Goal: Task Accomplishment & Management: Use online tool/utility

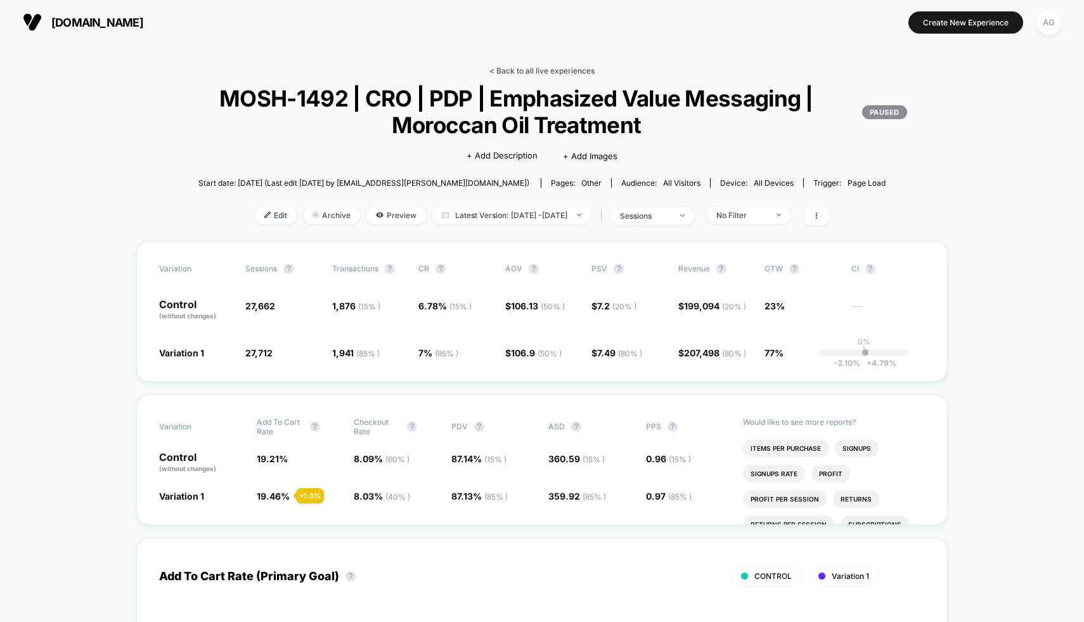
click at [514, 75] on link "< Back to all live experiences" at bounding box center [541, 71] width 105 height 10
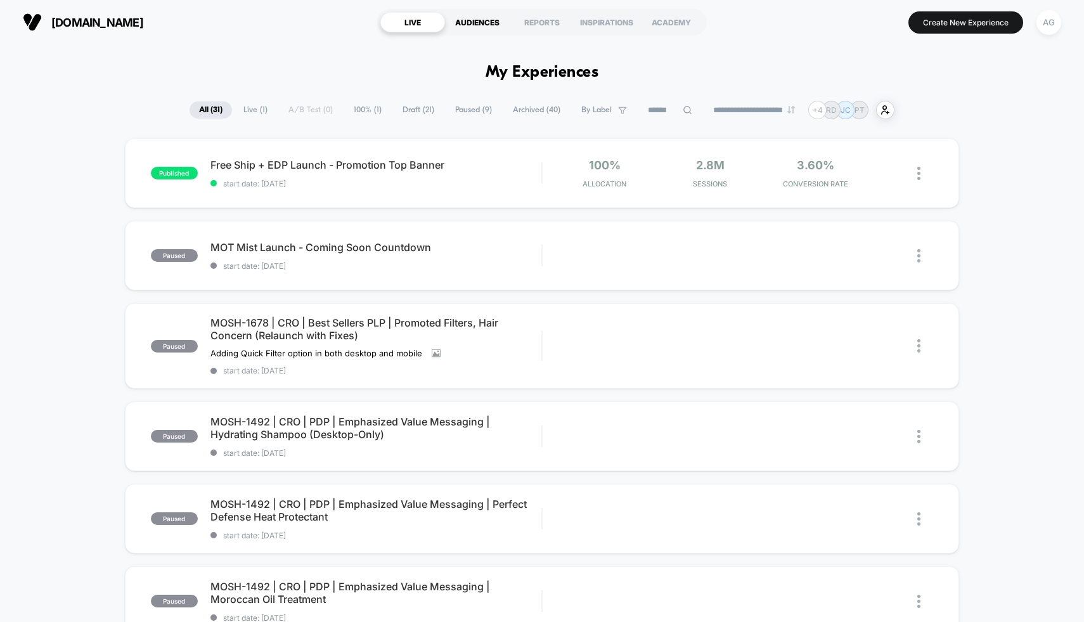
click at [495, 23] on div "AUDIENCES" at bounding box center [477, 22] width 65 height 20
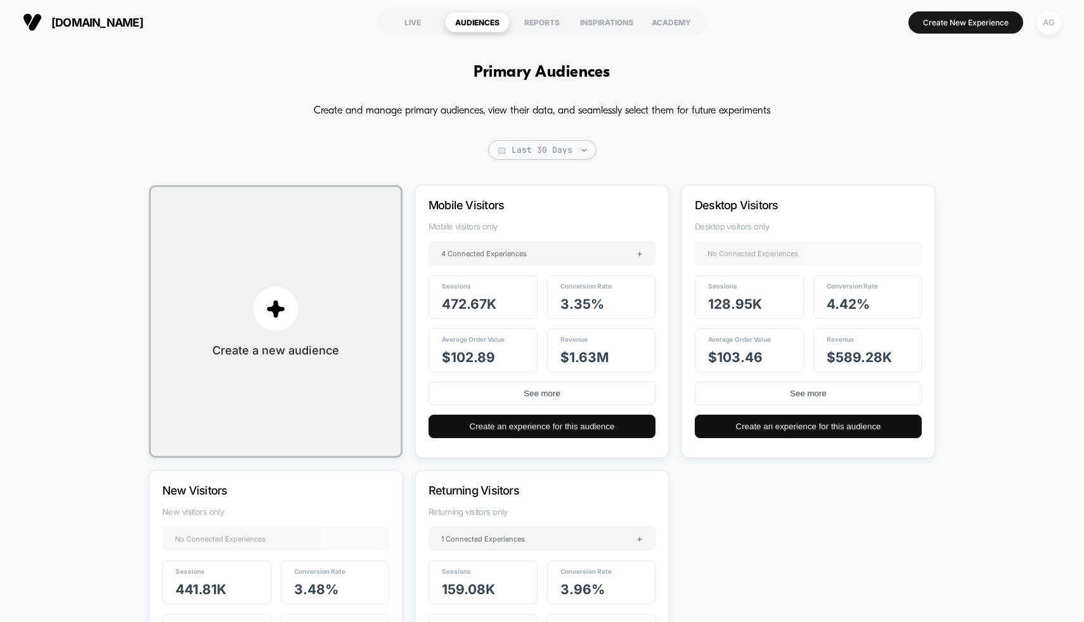
click at [1054, 23] on div "AG" at bounding box center [1049, 22] width 25 height 25
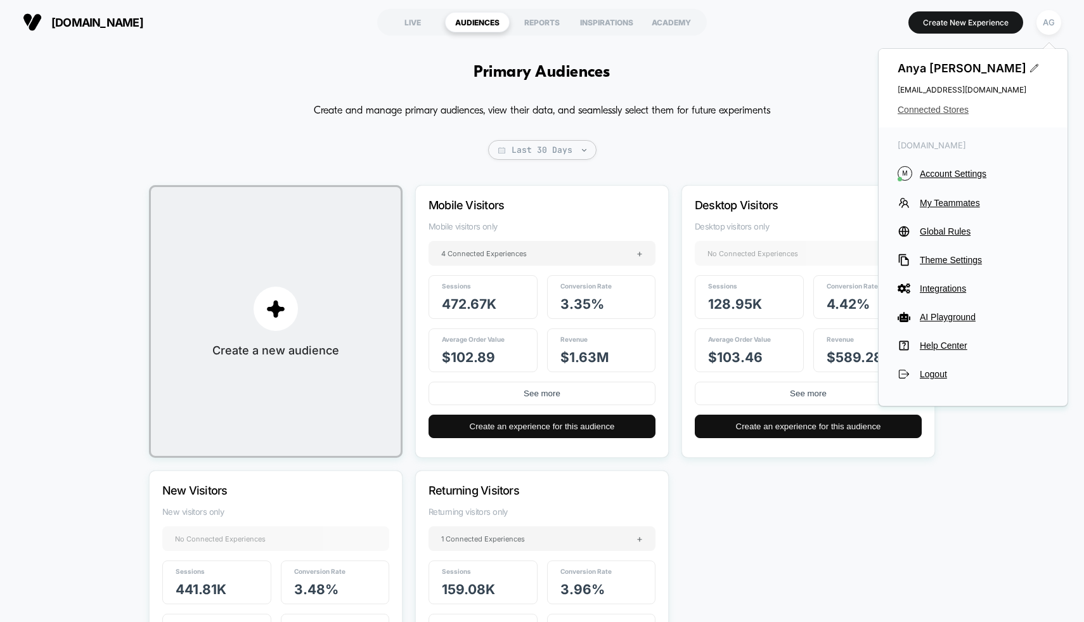
click at [958, 110] on span "Connected Stores" at bounding box center [973, 110] width 151 height 10
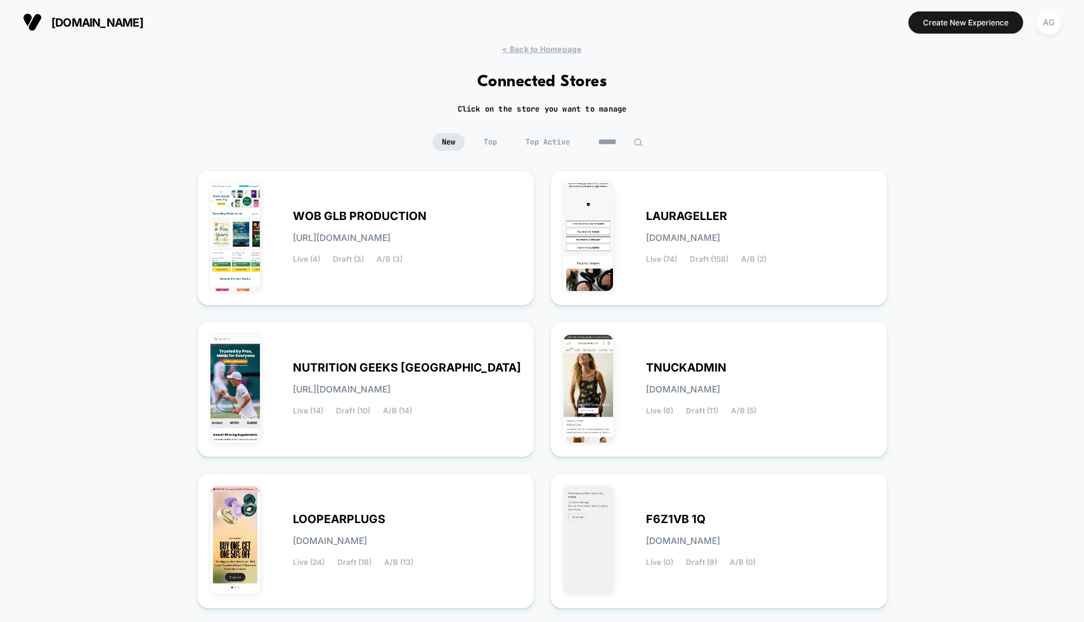
scroll to position [1, 0]
click at [554, 144] on span "Top Active" at bounding box center [547, 142] width 63 height 18
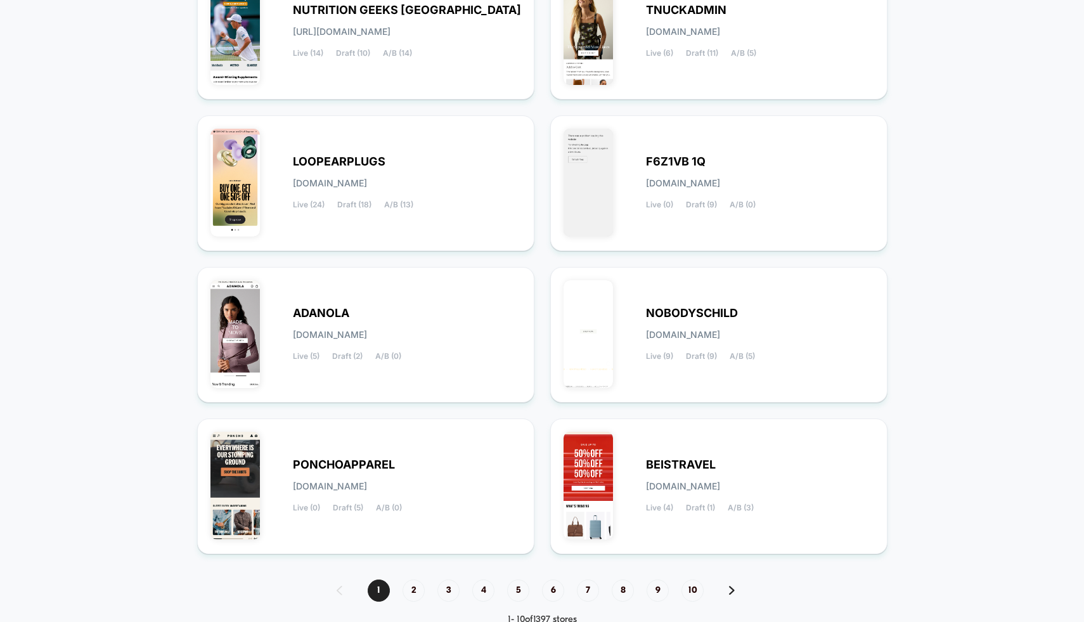
scroll to position [393, 0]
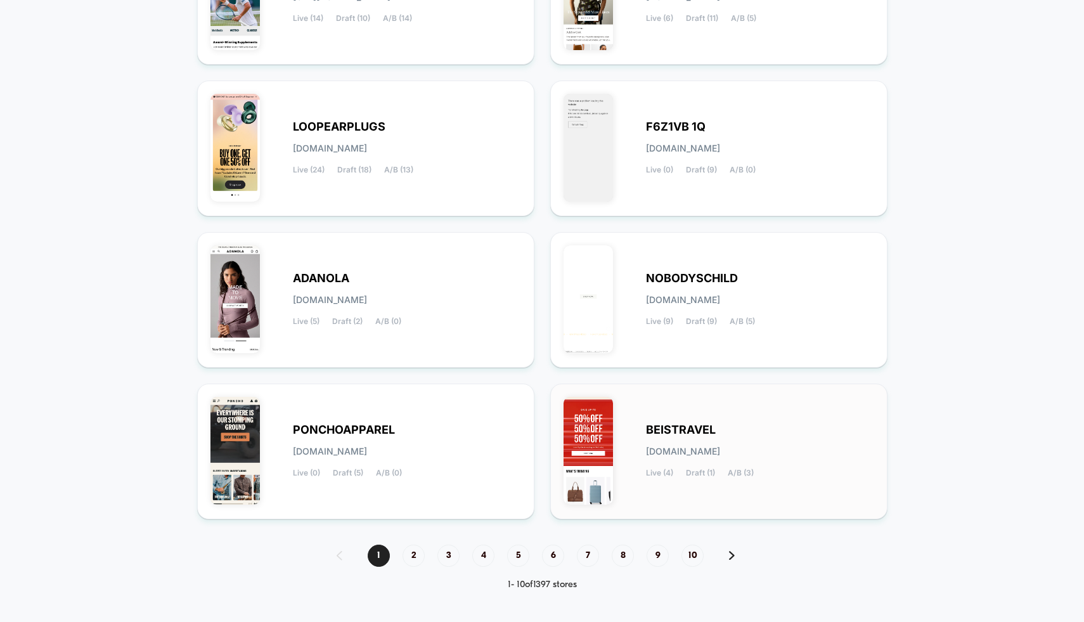
click at [663, 462] on div "BEISTRAVEL beistravel.myshopify.com Live (4) Draft (1) A/B (3)" at bounding box center [760, 451] width 228 height 52
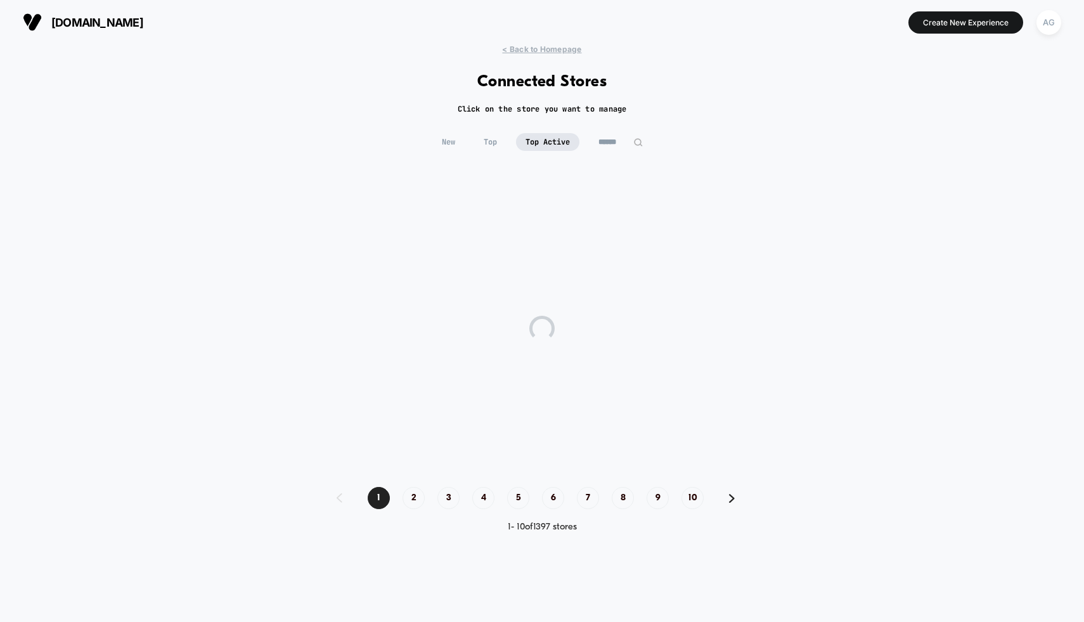
scroll to position [0, 0]
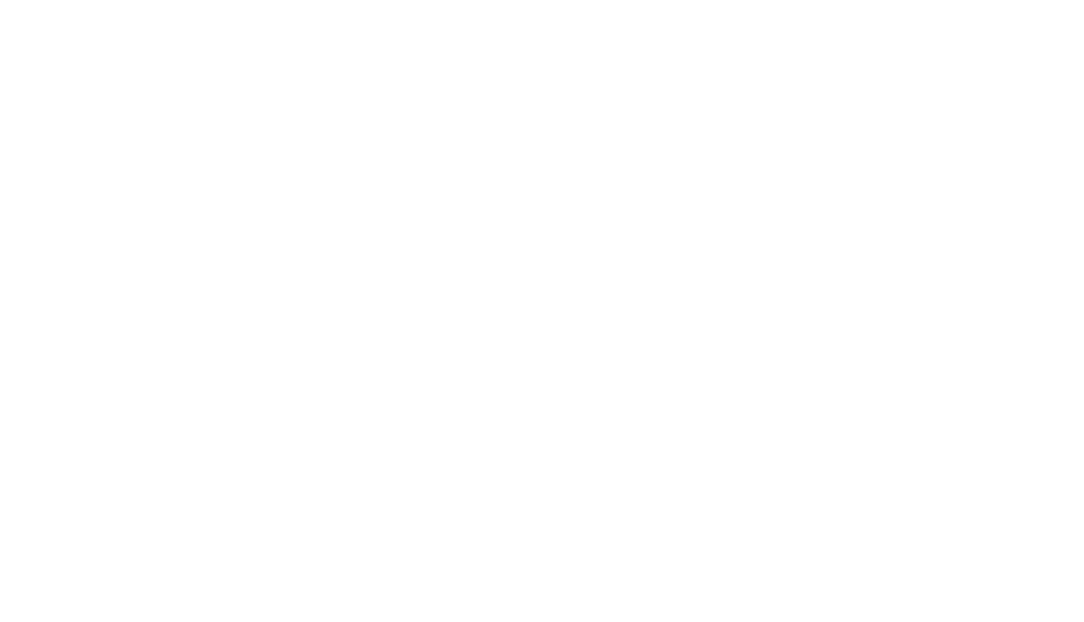
click at [663, 5] on html "Navigated to Visually.io | No-code CRO for Shopify $16" at bounding box center [542, 2] width 1084 height 5
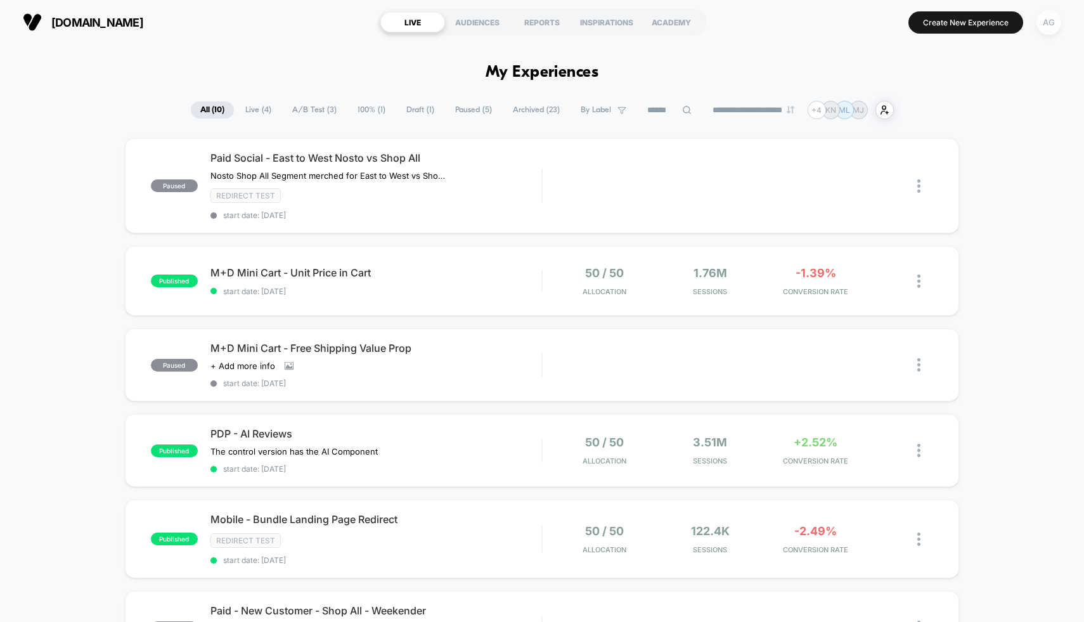
click at [1041, 22] on div "AG" at bounding box center [1049, 22] width 25 height 25
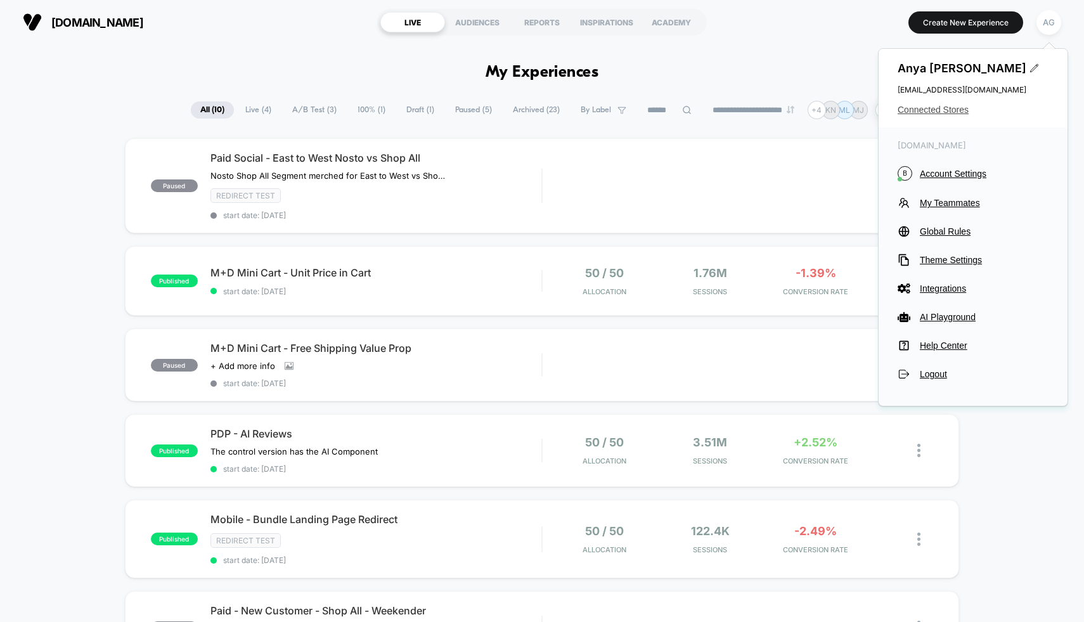
click at [925, 110] on span "Connected Stores" at bounding box center [973, 110] width 151 height 10
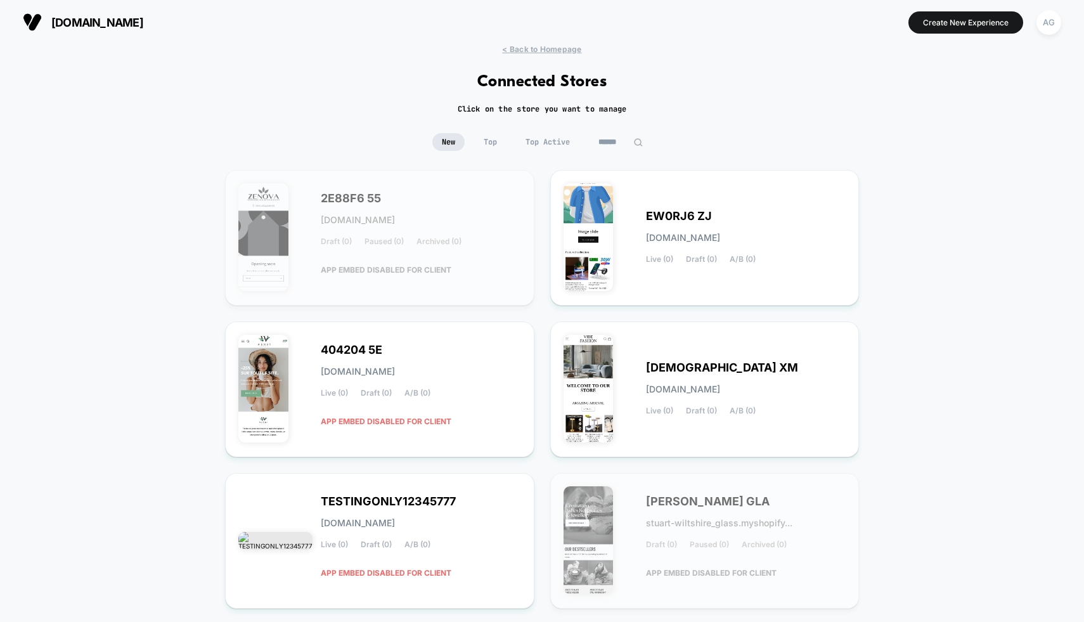
click at [602, 150] on div "New Top Top Active" at bounding box center [542, 151] width 1084 height 37
click at [602, 147] on input at bounding box center [620, 142] width 63 height 18
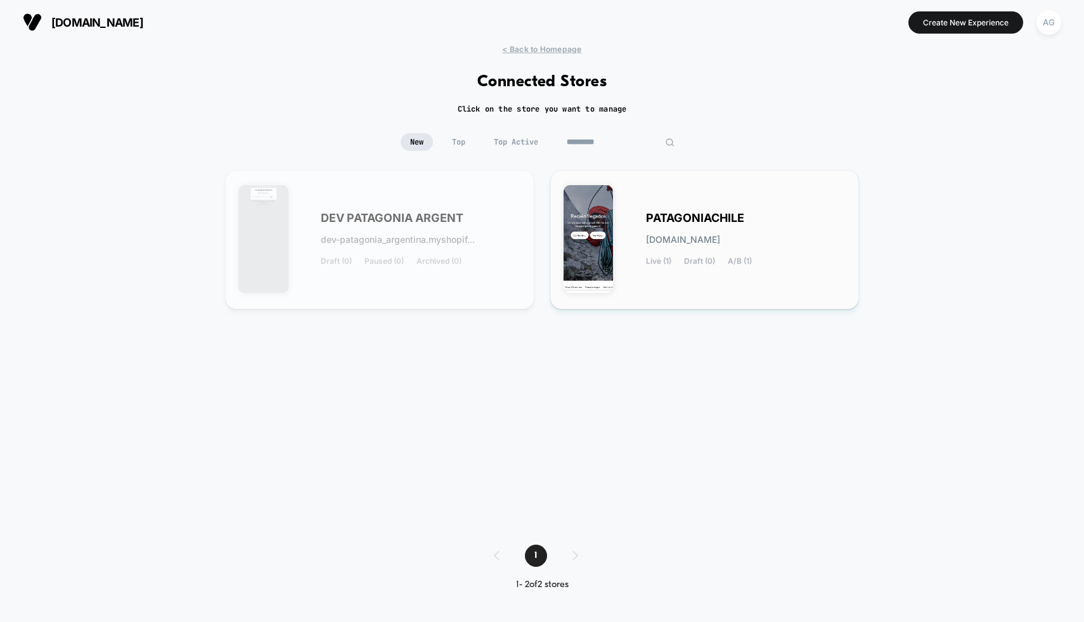
type input "*********"
click at [621, 223] on div "PATAGONIACHILE [DOMAIN_NAME] Live (1) Draft (0) A/B (1)" at bounding box center [705, 239] width 283 height 113
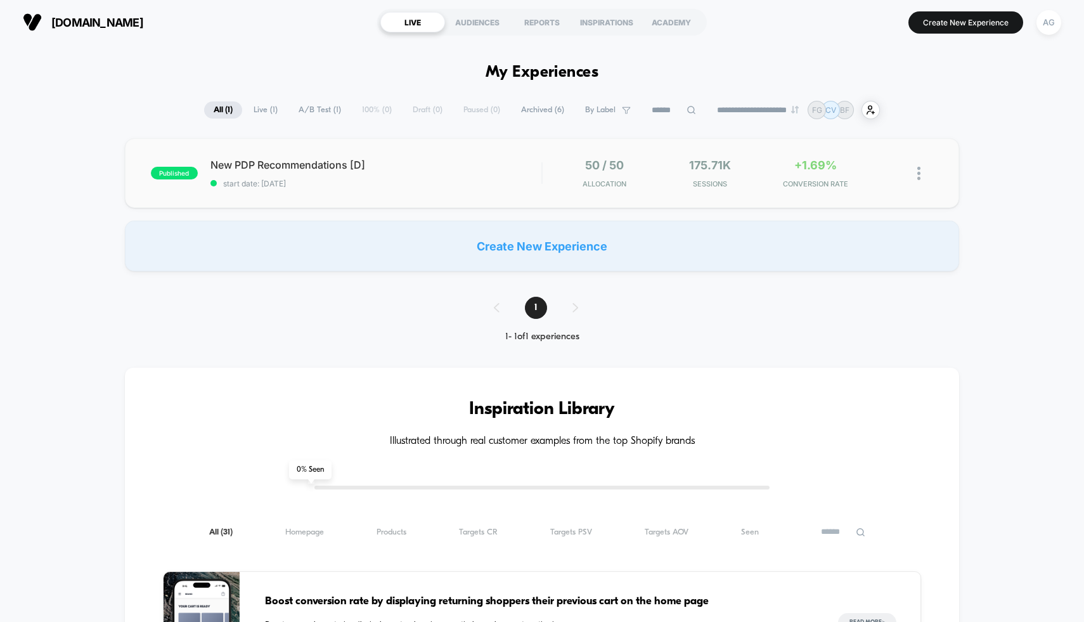
click at [619, 201] on div "published New PDP Recommendations [D] start date: [DATE] 50 / 50 Allocation 175…" at bounding box center [542, 173] width 835 height 70
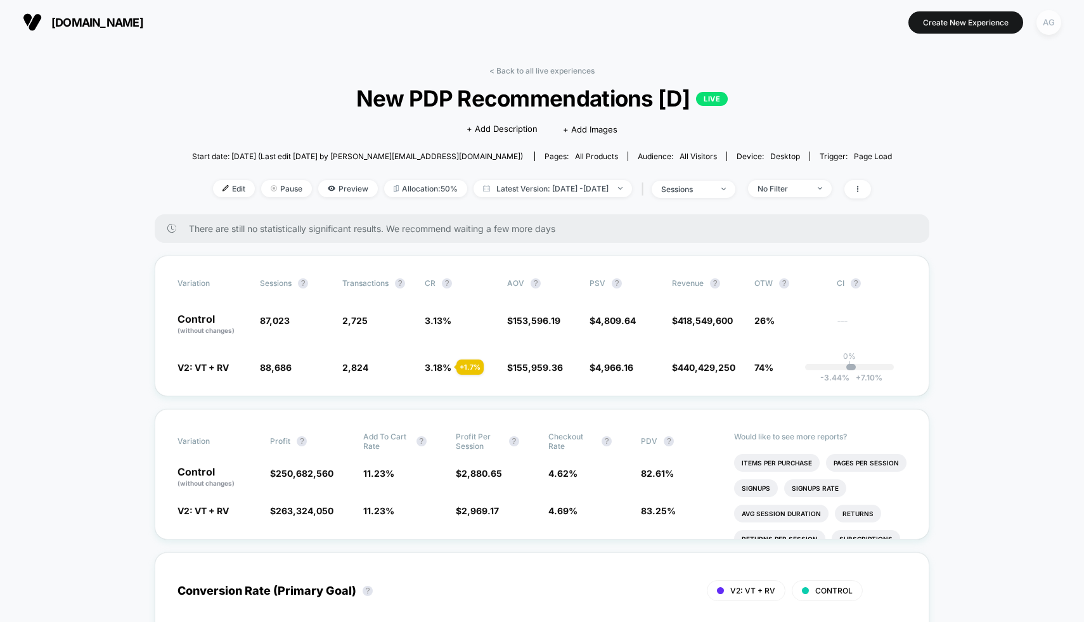
click at [1050, 25] on div "AG" at bounding box center [1049, 22] width 25 height 25
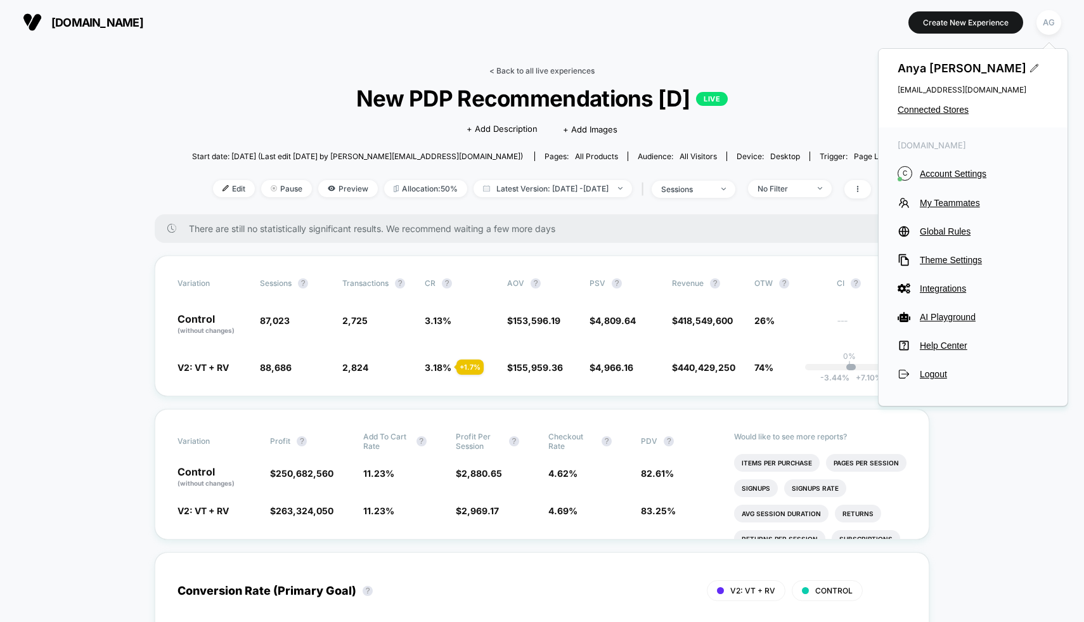
click at [538, 68] on link "< Back to all live experiences" at bounding box center [541, 71] width 105 height 10
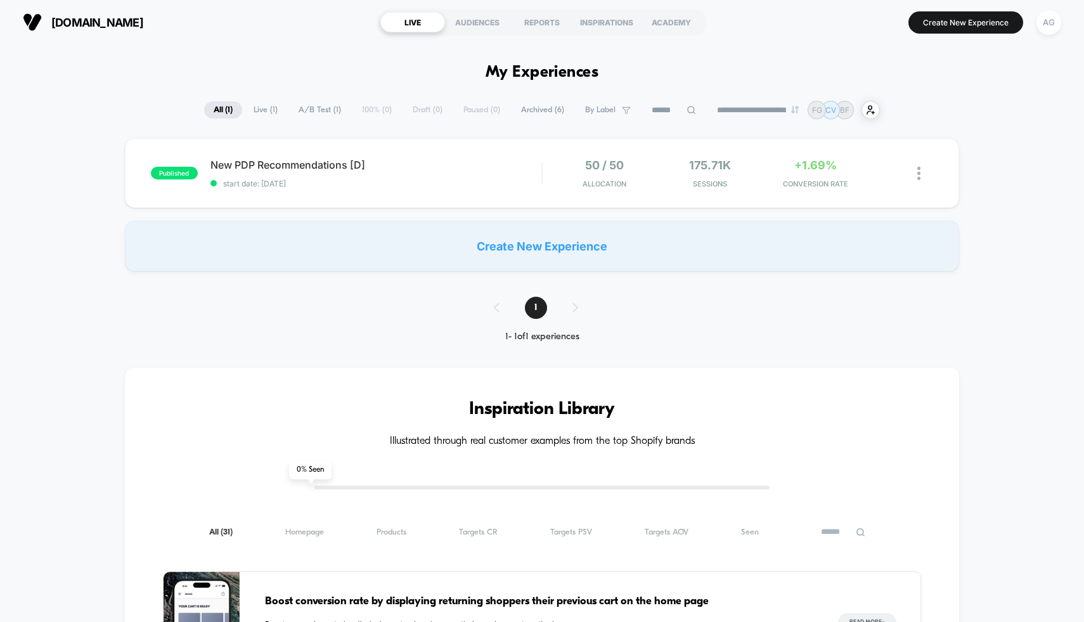
click at [306, 109] on span "A/B Test ( 1 )" at bounding box center [320, 109] width 62 height 17
click at [263, 108] on span "Live ( 1 )" at bounding box center [266, 109] width 43 height 17
click at [292, 113] on span "A/B Test ( 1 )" at bounding box center [321, 109] width 62 height 17
click at [526, 114] on span "Archived ( 6 )" at bounding box center [543, 109] width 62 height 17
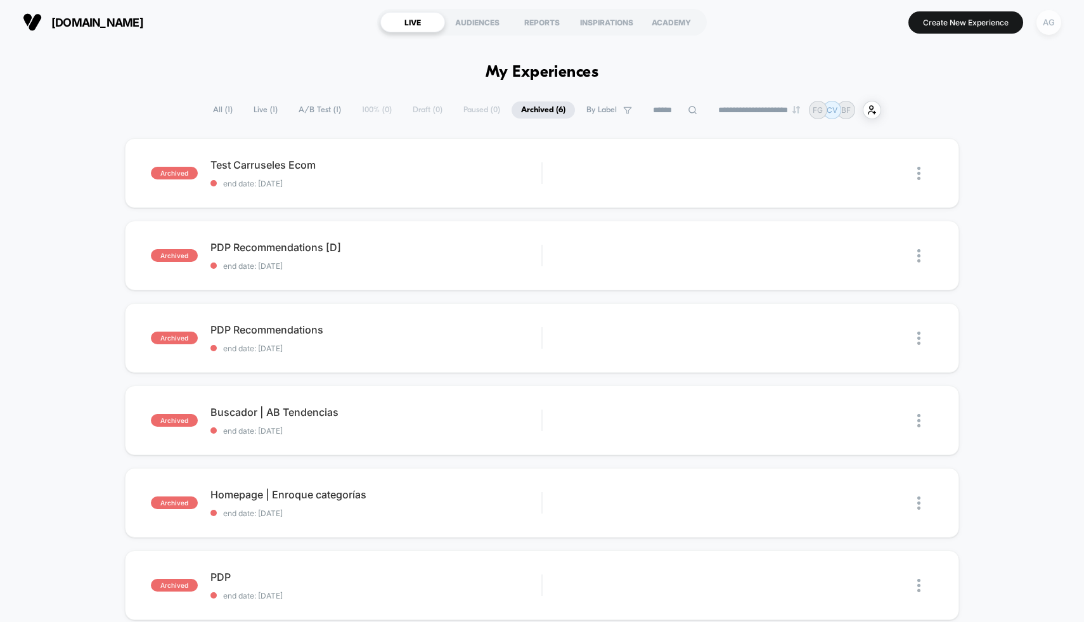
click at [1048, 26] on div "AG" at bounding box center [1049, 22] width 25 height 25
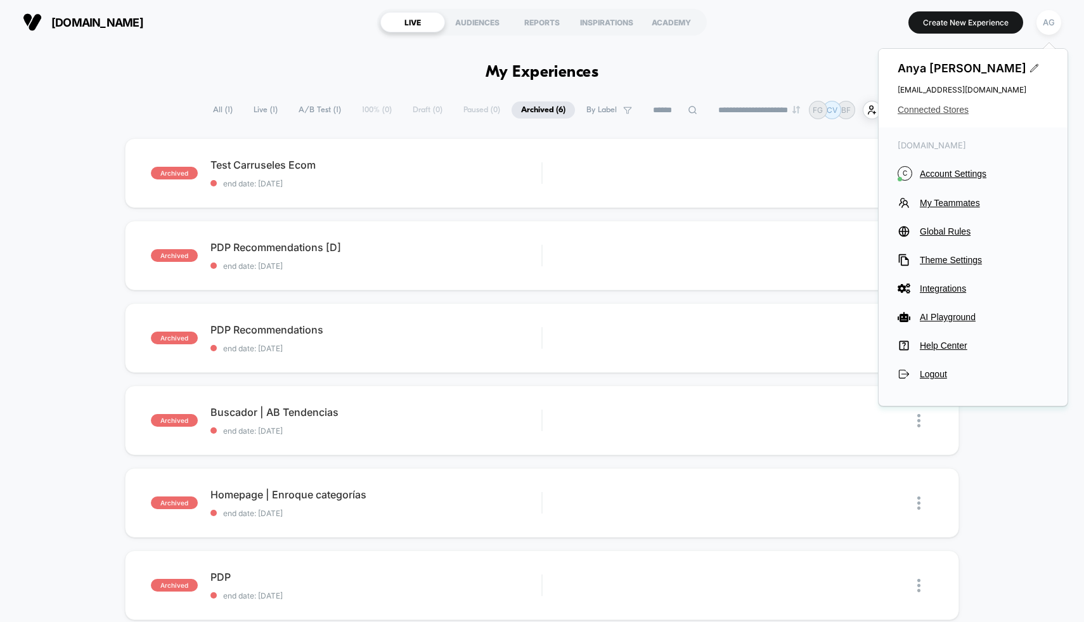
click at [969, 105] on span "Connected Stores" at bounding box center [973, 110] width 151 height 10
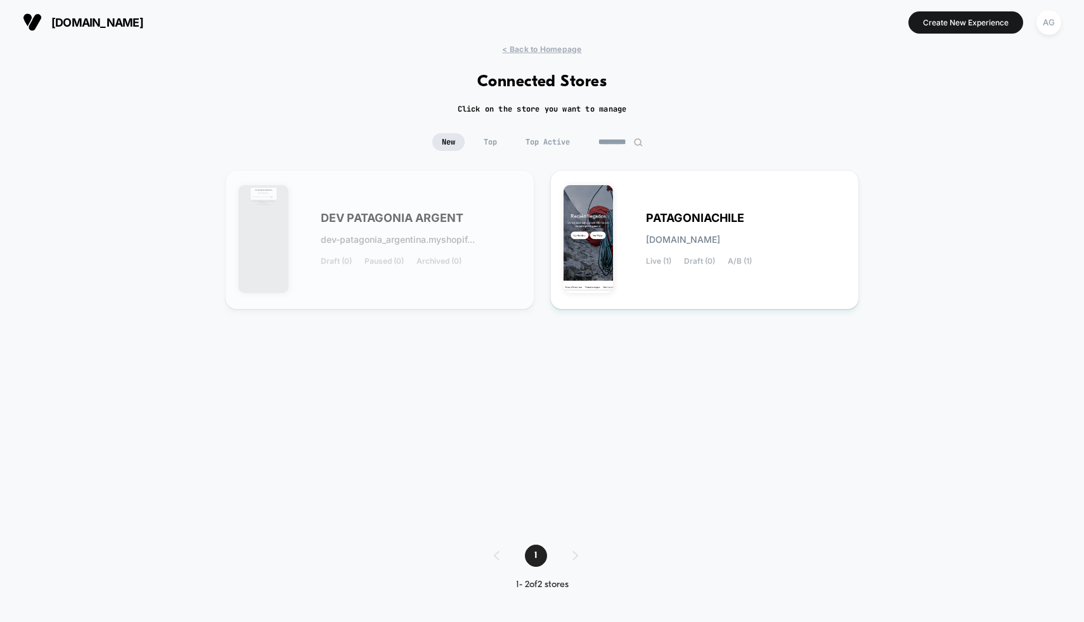
click at [625, 147] on input "*********" at bounding box center [620, 142] width 63 height 18
click at [625, 144] on input "*********" at bounding box center [620, 142] width 127 height 18
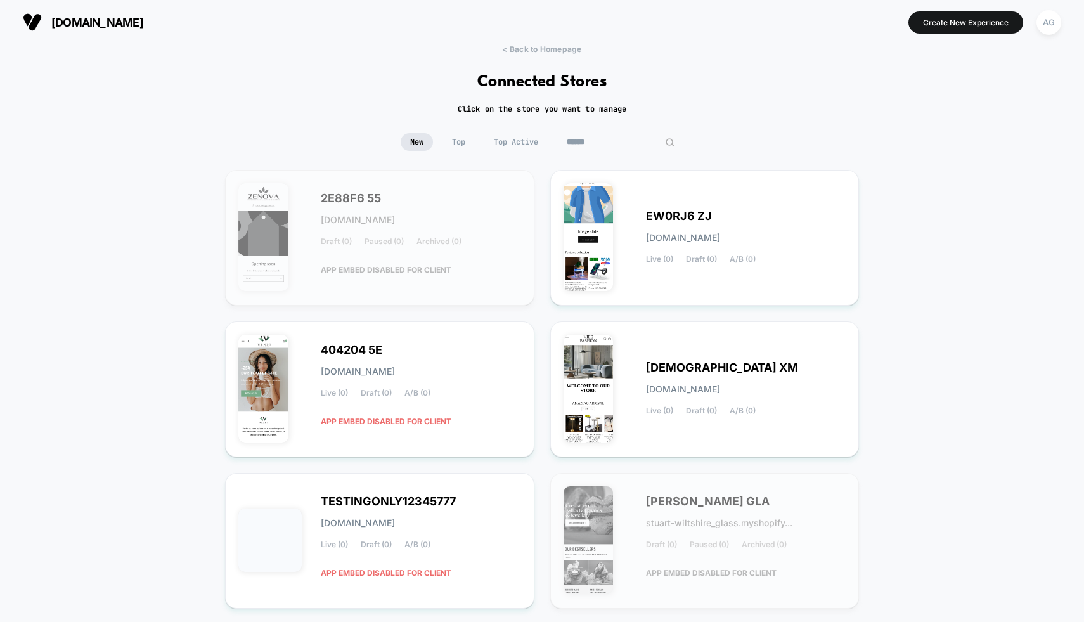
click at [518, 138] on span "Top Active" at bounding box center [515, 142] width 63 height 18
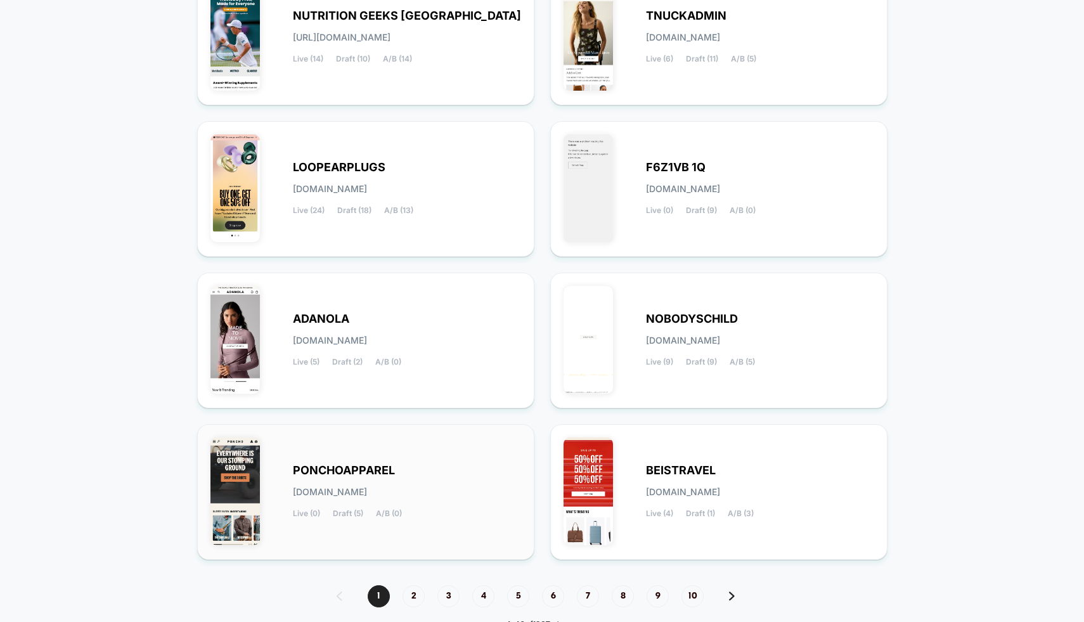
scroll to position [393, 0]
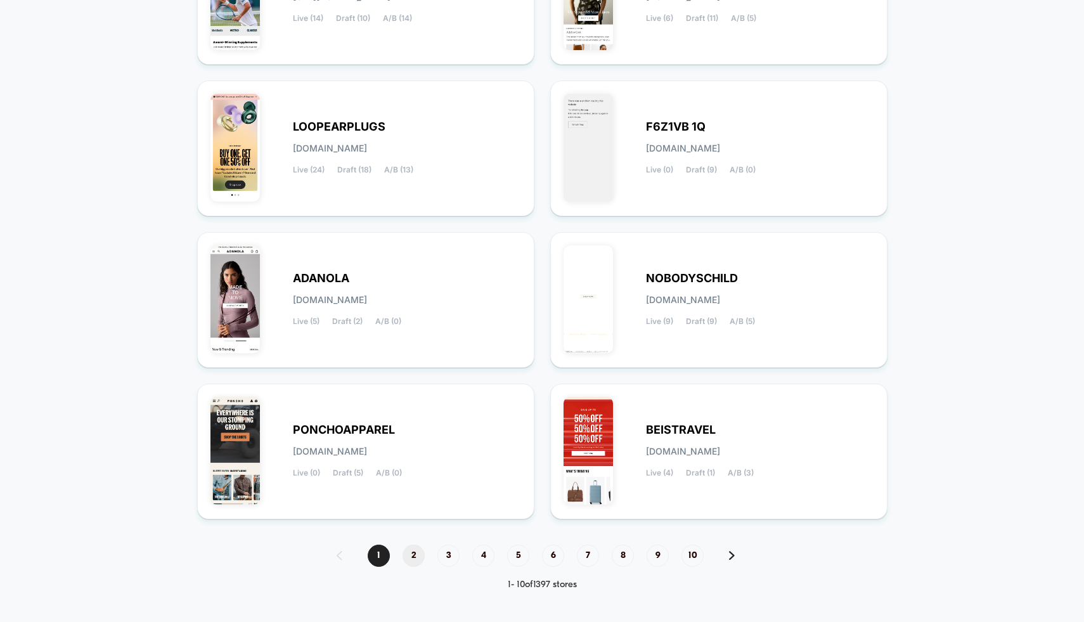
click at [410, 554] on span "2" at bounding box center [414, 556] width 22 height 22
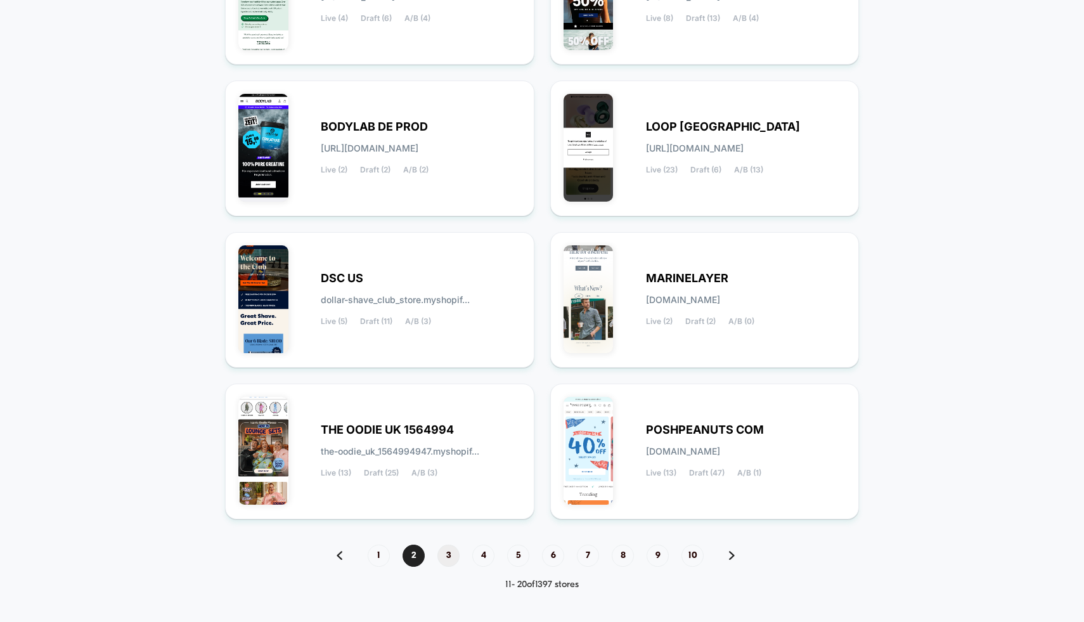
click at [441, 557] on span "3" at bounding box center [448, 556] width 22 height 22
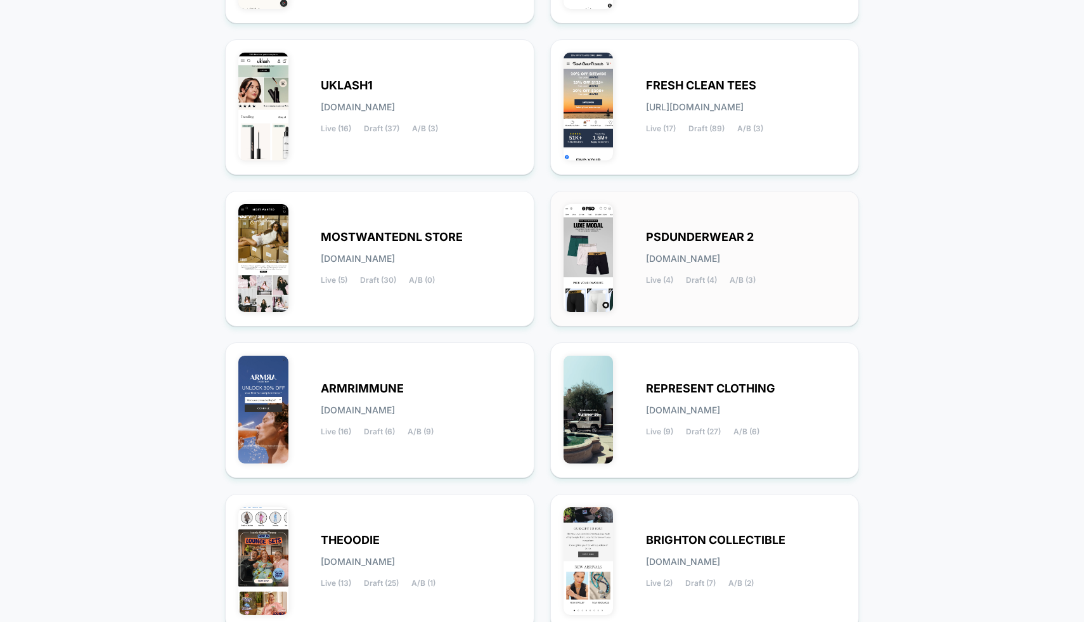
scroll to position [283, 0]
click at [684, 289] on div "PSDUNDERWEAR 2 [DOMAIN_NAME] Live (4) Draft (4) A/B (3)" at bounding box center [705, 258] width 283 height 109
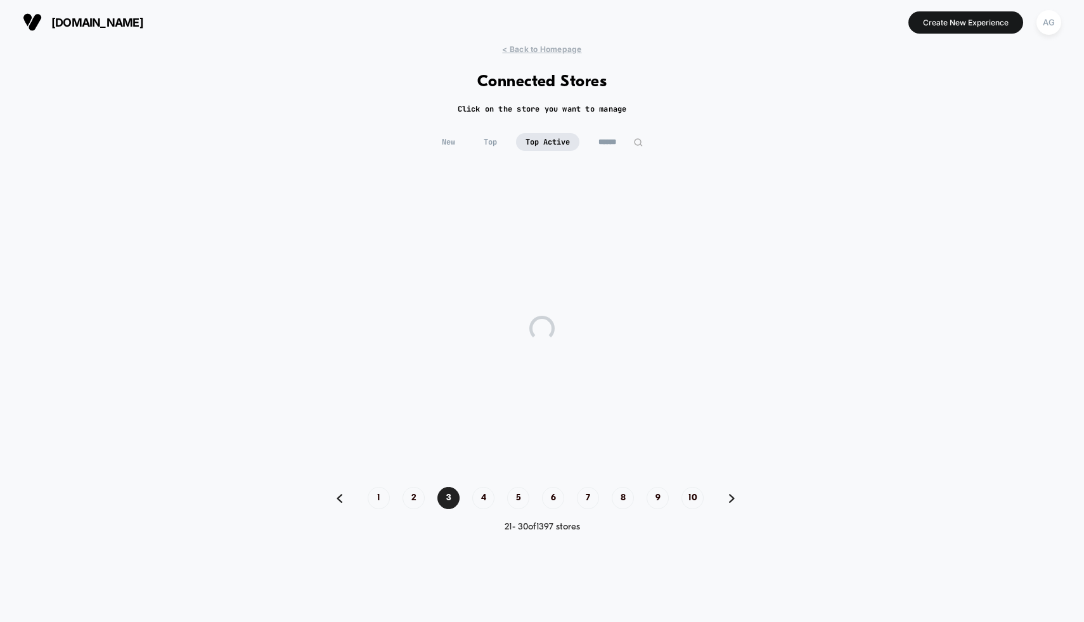
scroll to position [0, 0]
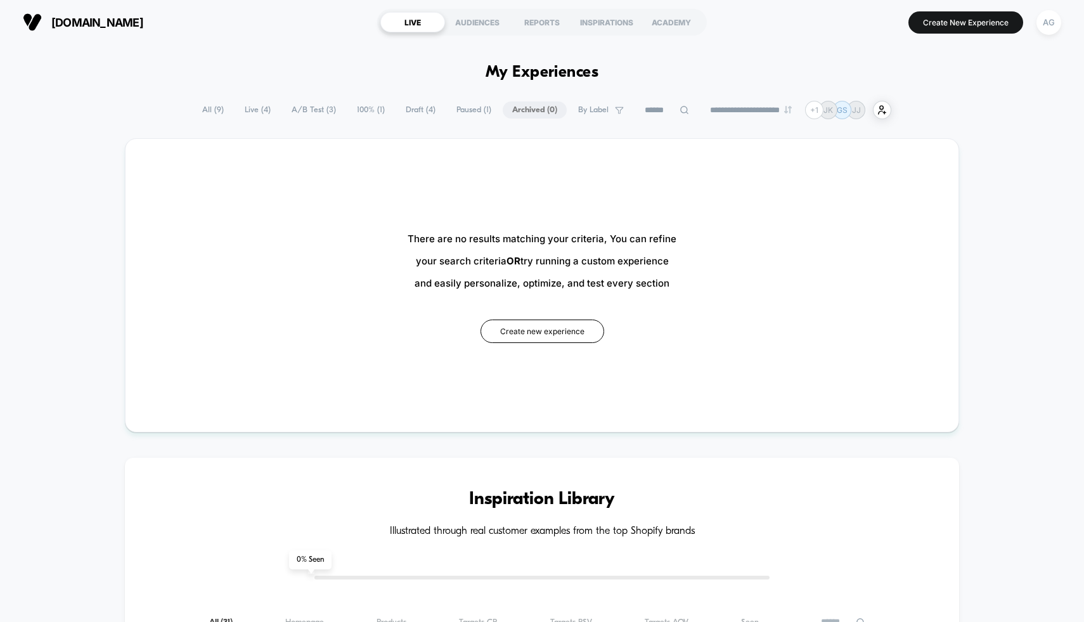
click at [249, 109] on span "Live ( 4 )" at bounding box center [257, 109] width 45 height 17
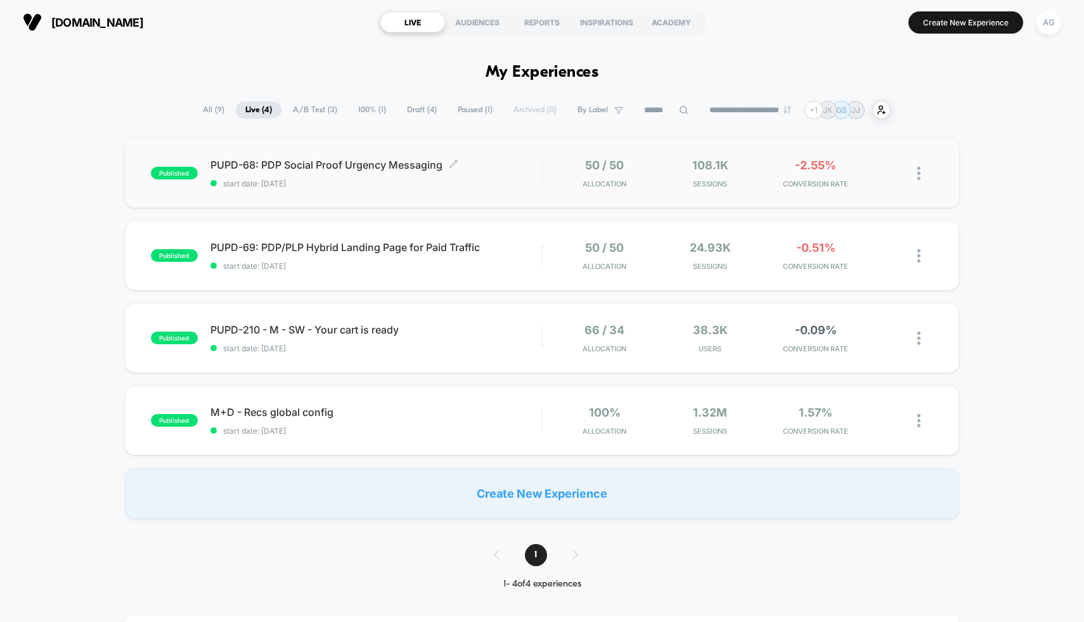
click at [333, 164] on span "PUPD-68: PDP Social Proof Urgency Messaging Click to edit experience details" at bounding box center [377, 165] width 332 height 13
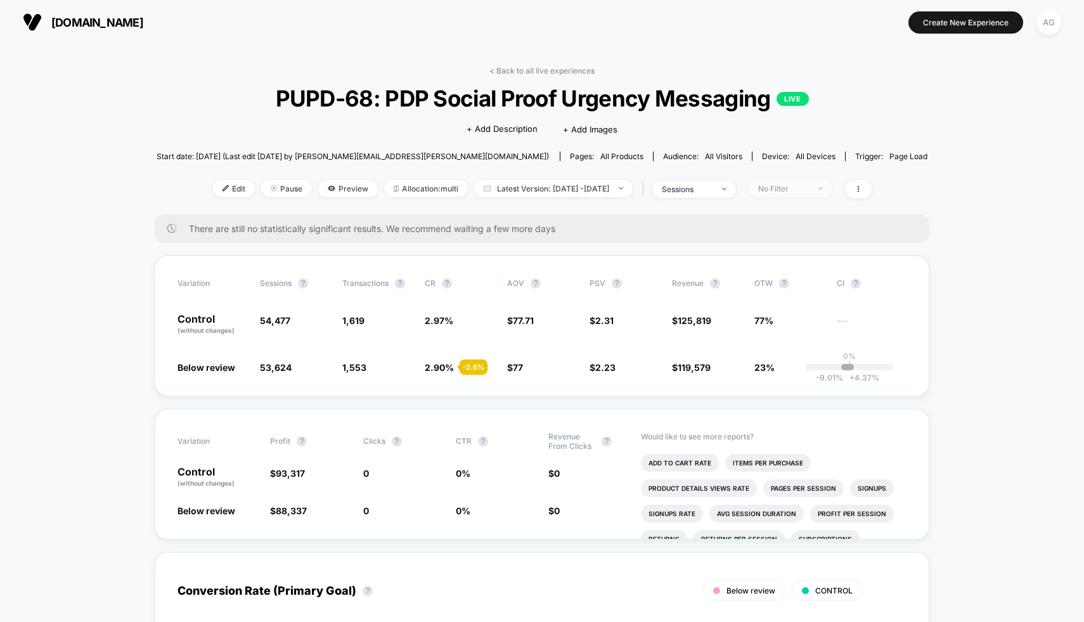
click at [796, 188] on div "No Filter" at bounding box center [783, 189] width 51 height 10
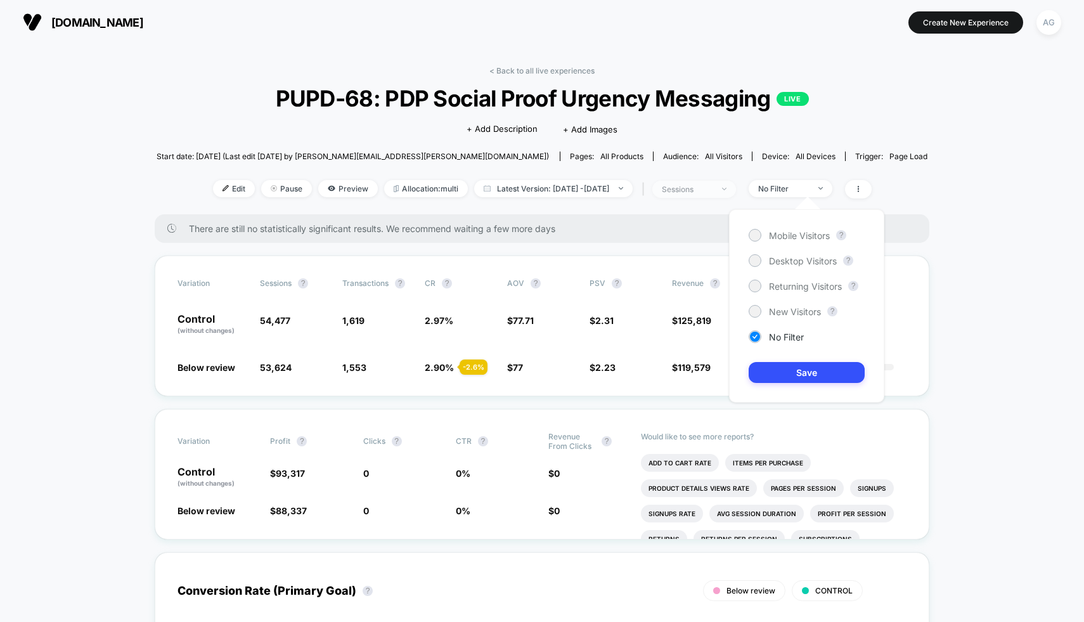
click at [693, 185] on div "sessions" at bounding box center [687, 190] width 51 height 10
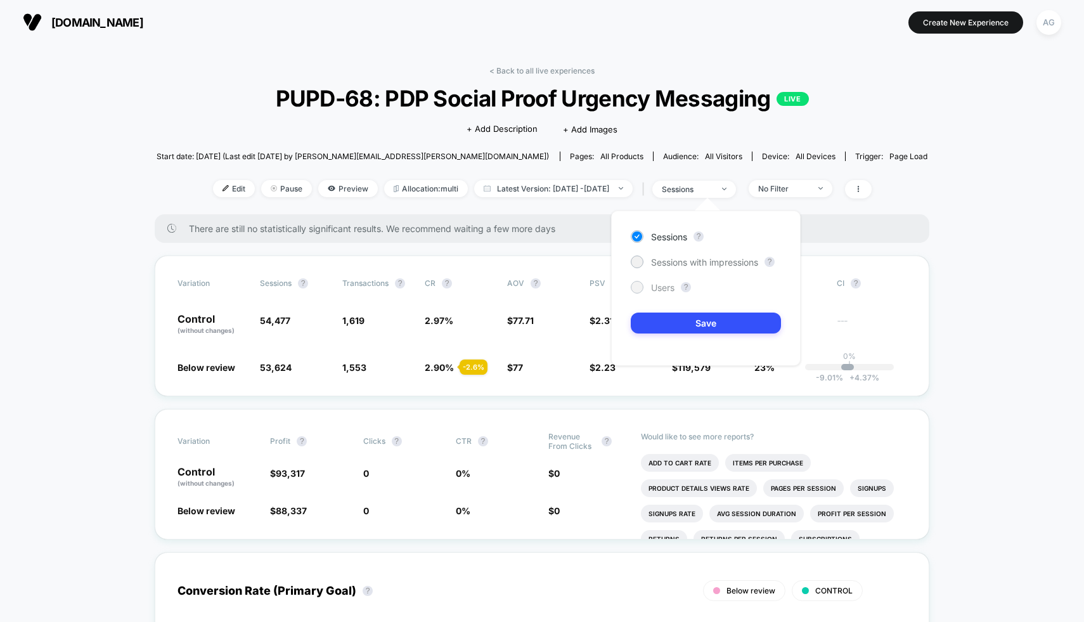
click at [652, 287] on span "Users" at bounding box center [662, 287] width 23 height 11
click at [666, 317] on button "Save" at bounding box center [706, 323] width 150 height 21
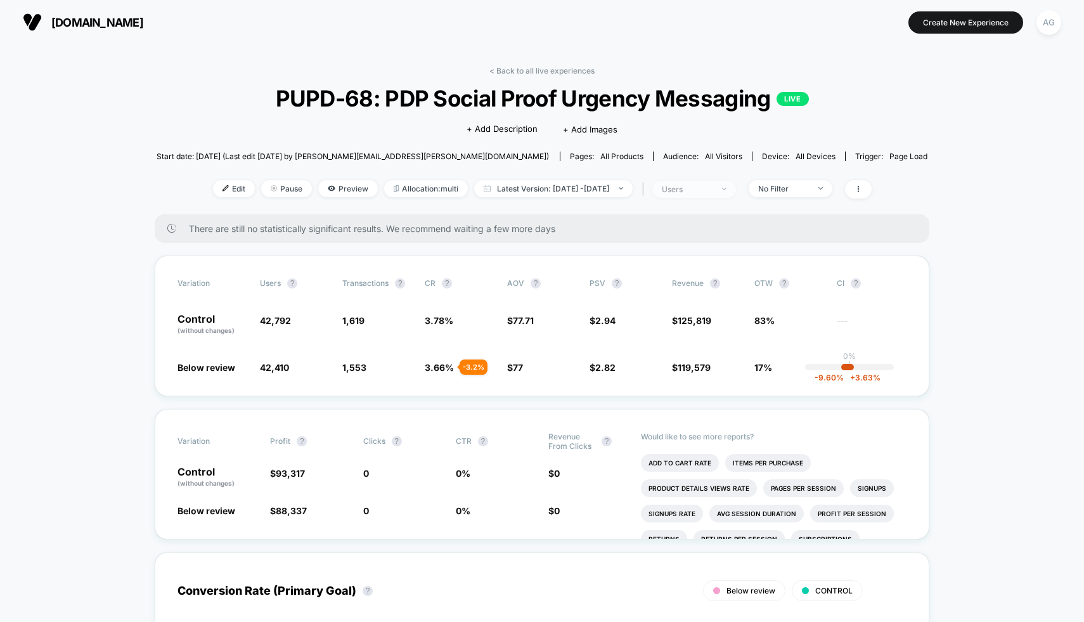
click at [704, 190] on div "users" at bounding box center [687, 190] width 51 height 10
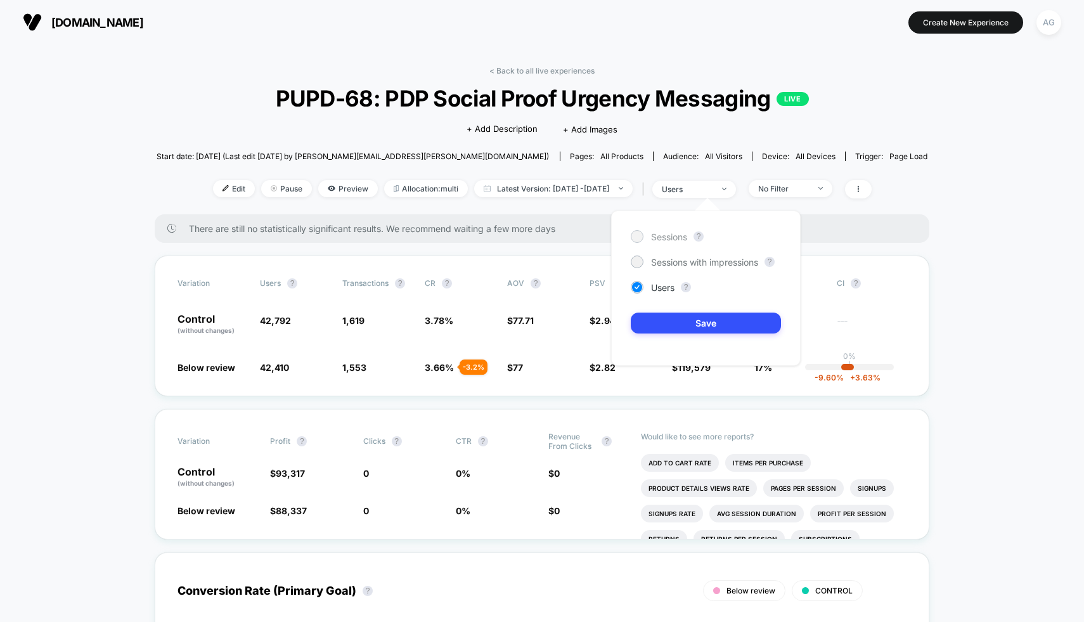
click at [670, 240] on span "Sessions" at bounding box center [669, 236] width 36 height 11
click at [673, 330] on button "Save" at bounding box center [706, 323] width 150 height 21
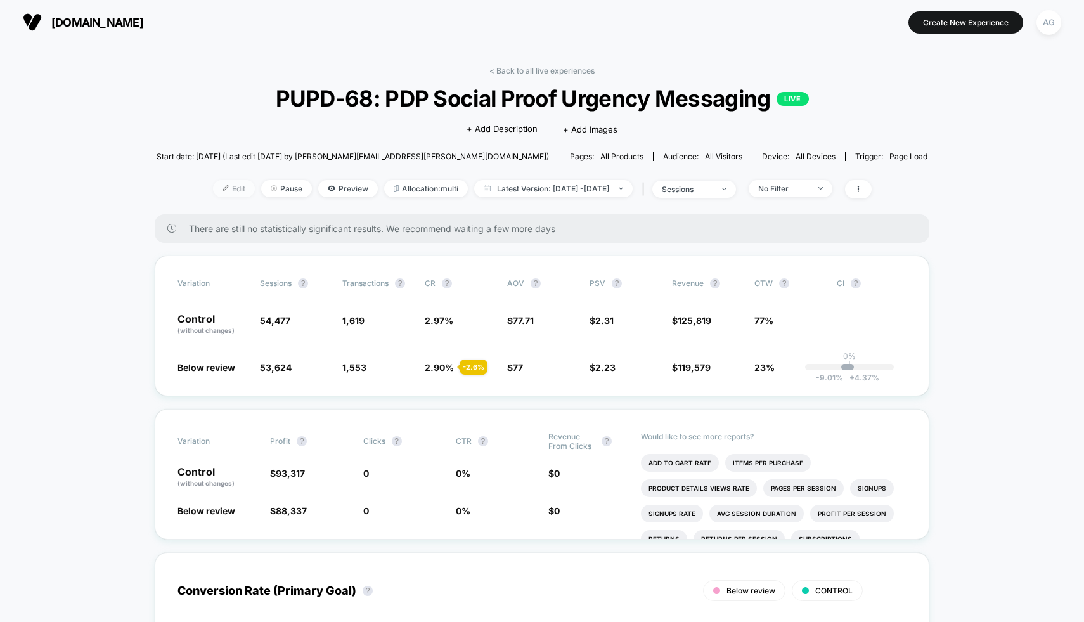
click at [225, 193] on span "Edit" at bounding box center [234, 188] width 42 height 17
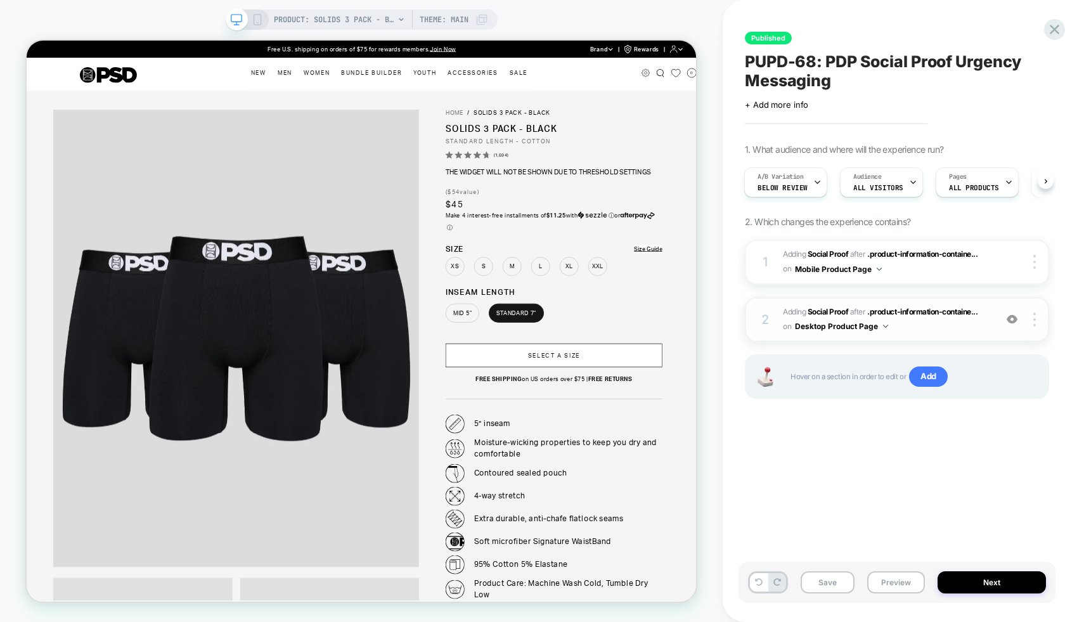
click at [953, 330] on span "#_loomi_addon_1755812931284 Adding Social Proof AFTER .product-information-cont…" at bounding box center [886, 320] width 206 height 30
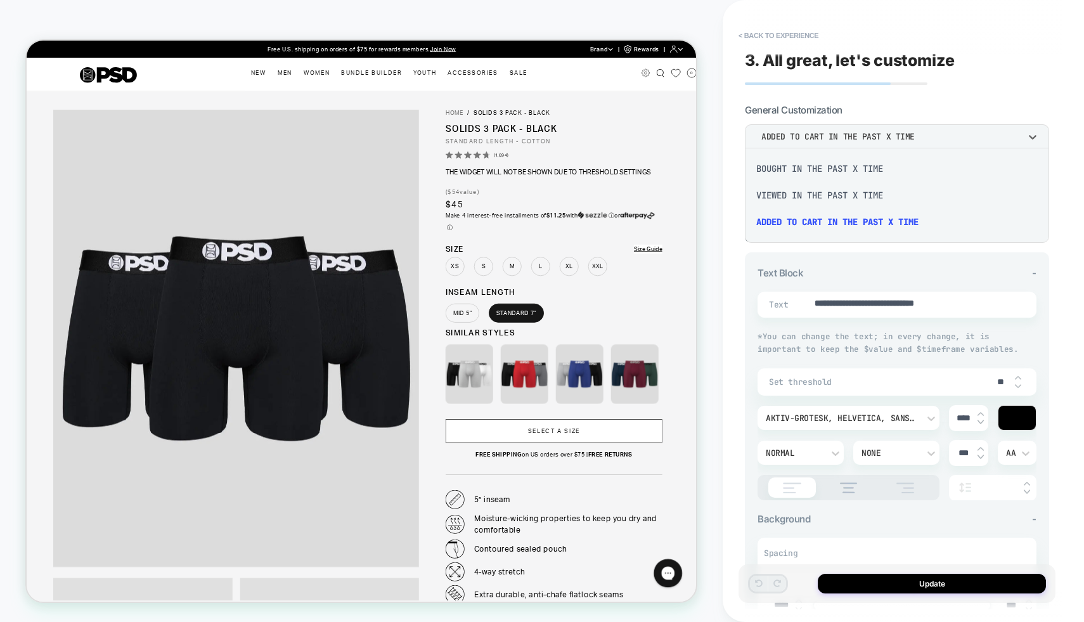
click at [854, 131] on div at bounding box center [542, 311] width 1084 height 622
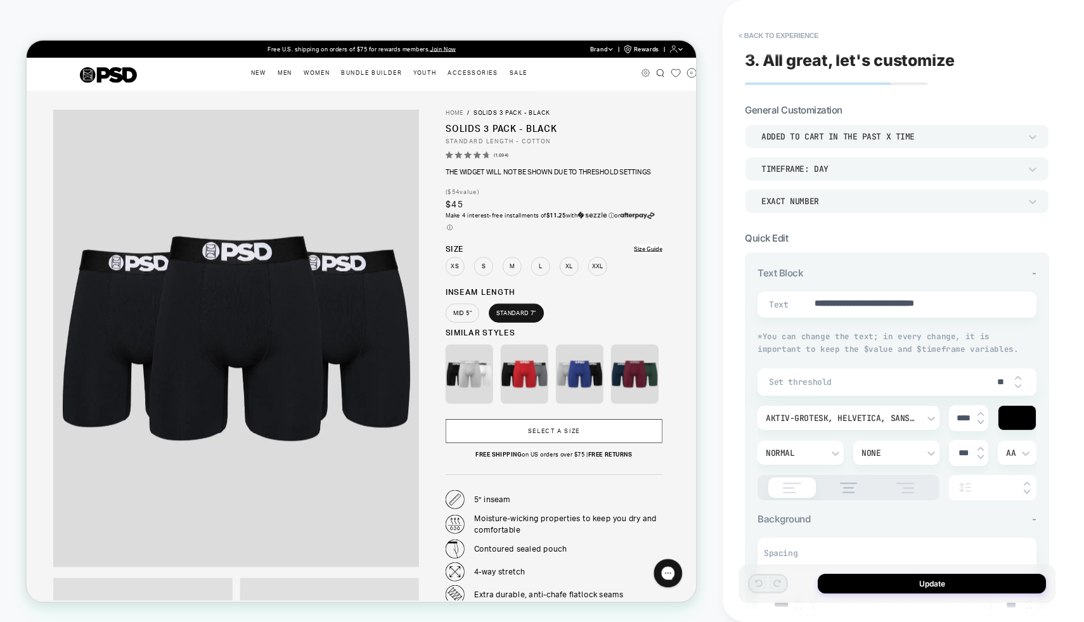
click at [0, 0] on div "TIMEFRAME: DAY" at bounding box center [0, 0] width 0 height 0
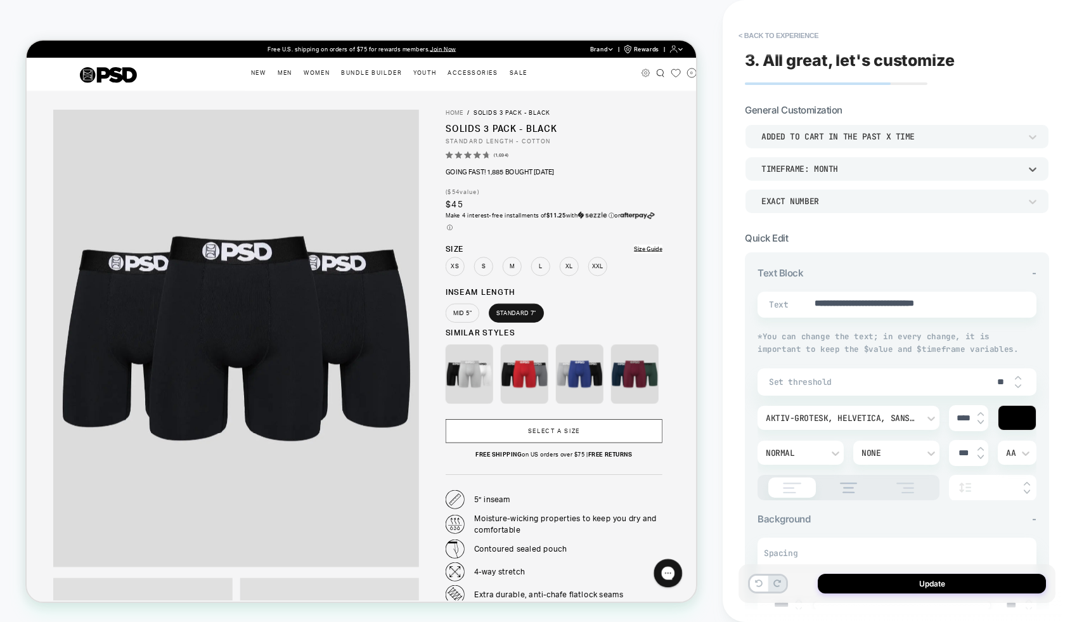
click at [0, 0] on div "TIMEFRAME: MONTH" at bounding box center [0, 0] width 0 height 0
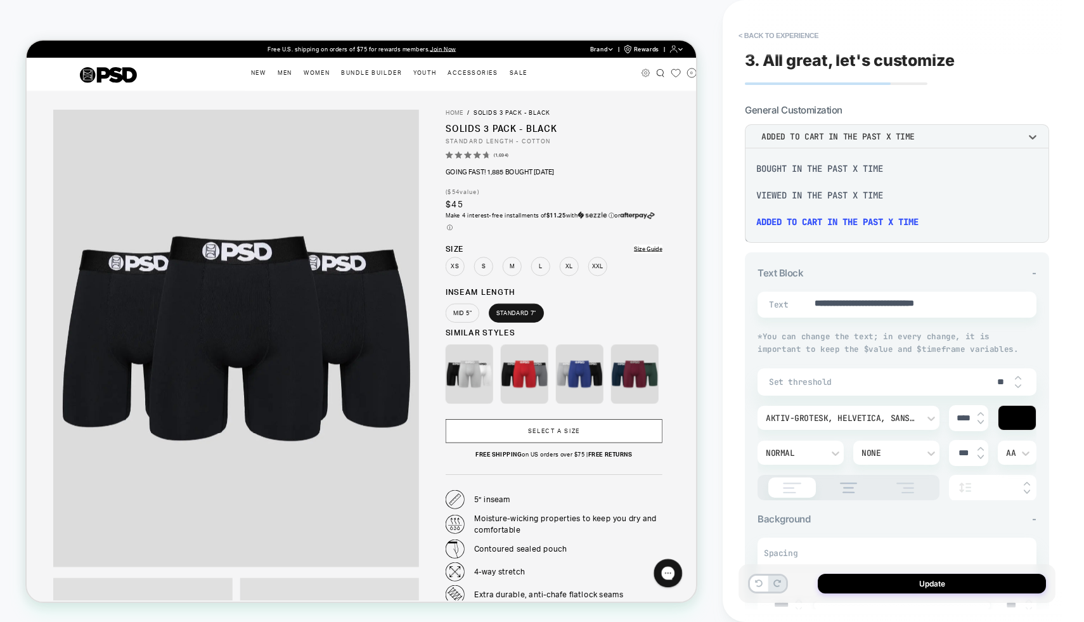
click at [834, 200] on div "viewed in the past x time" at bounding box center [897, 195] width 294 height 27
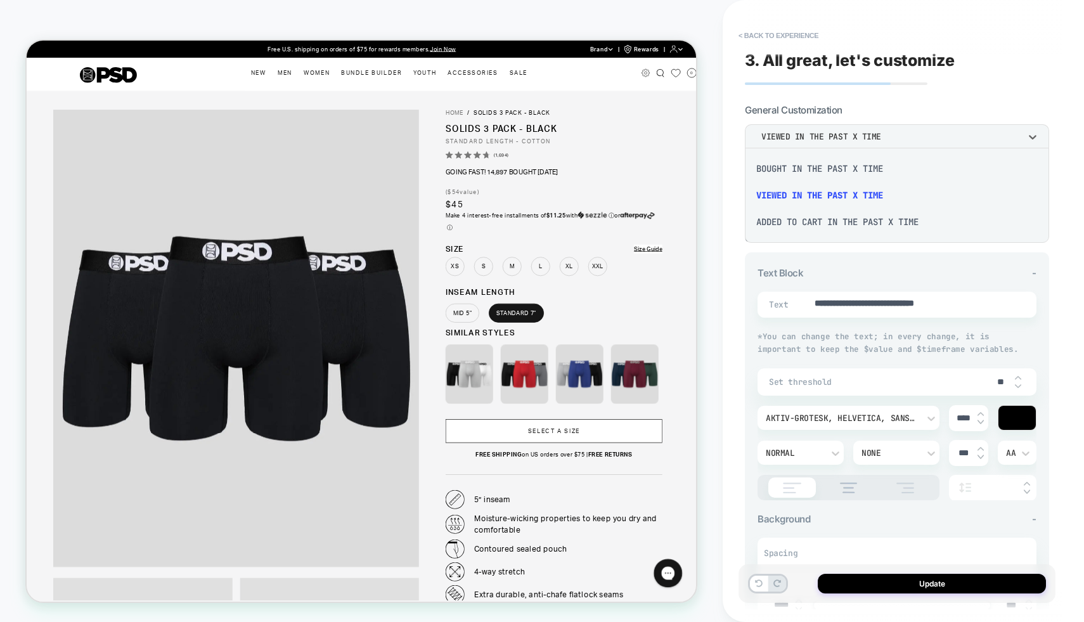
click at [0, 0] on div "bought in the past x time" at bounding box center [0, 0] width 0 height 0
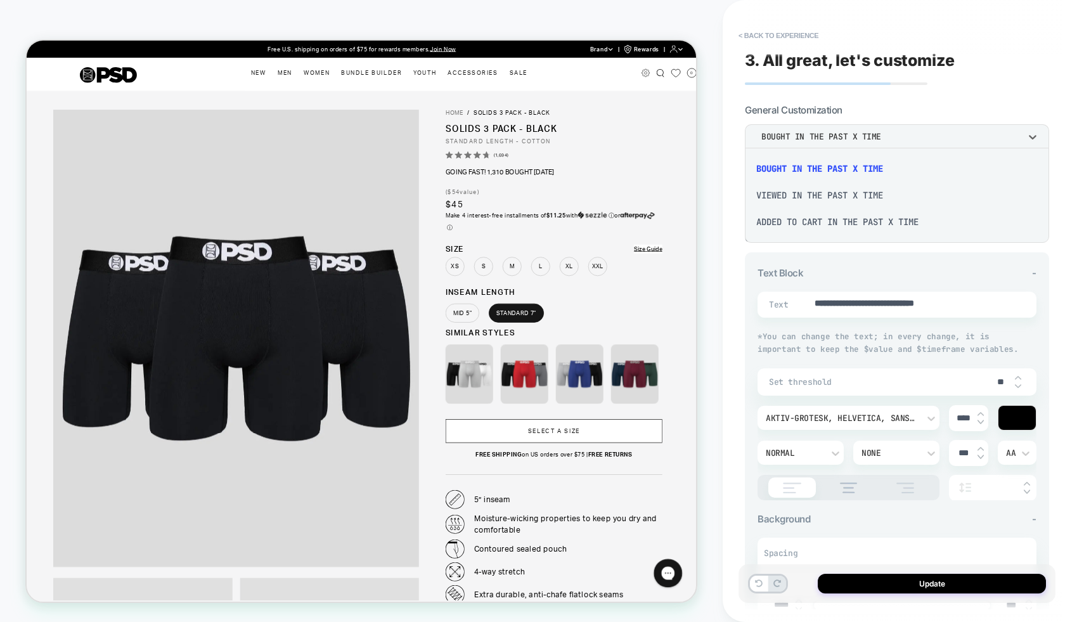
click at [0, 0] on div "Added to cart in the past x time" at bounding box center [0, 0] width 0 height 0
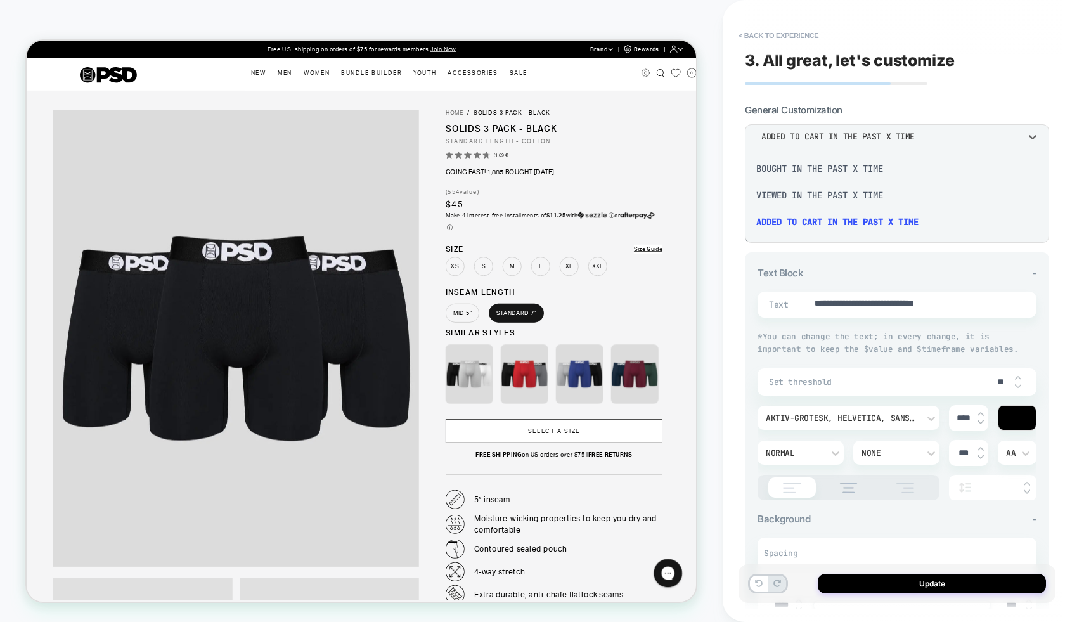
click at [851, 169] on div "bought in the past x time" at bounding box center [897, 168] width 294 height 27
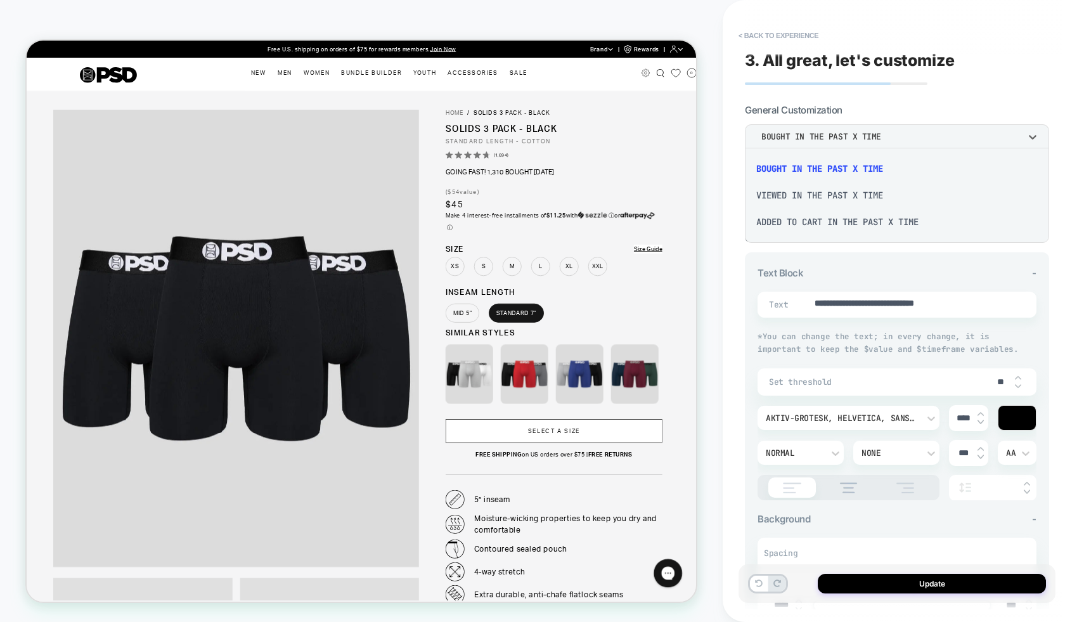
click at [0, 0] on div "viewed in the past x time" at bounding box center [0, 0] width 0 height 0
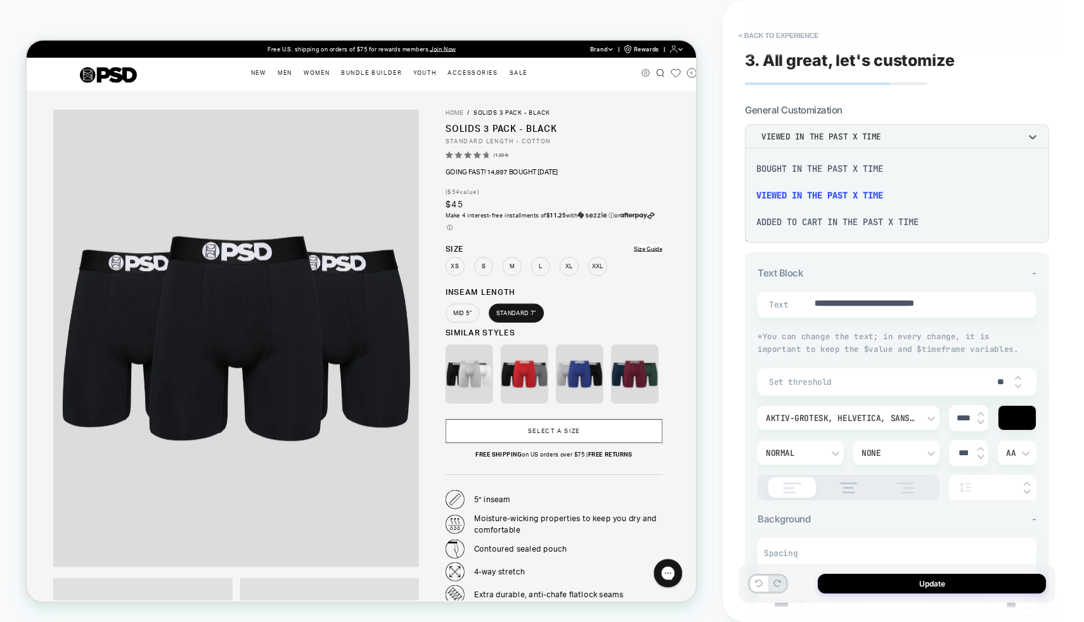
click at [911, 97] on div at bounding box center [542, 311] width 1084 height 622
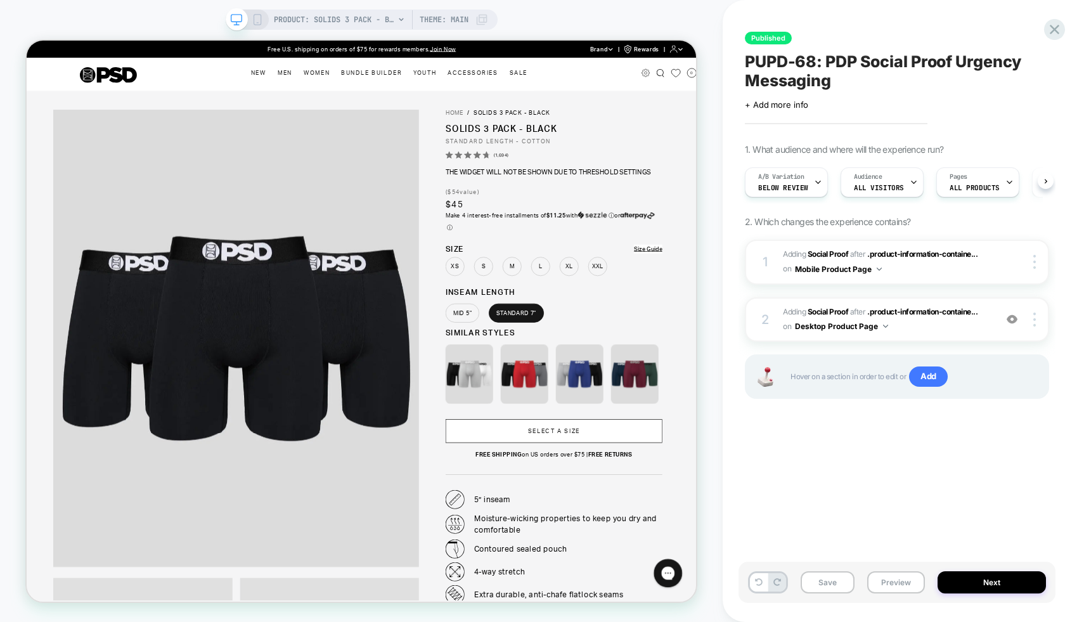
scroll to position [0, 1]
click at [1010, 321] on img at bounding box center [1012, 319] width 11 height 11
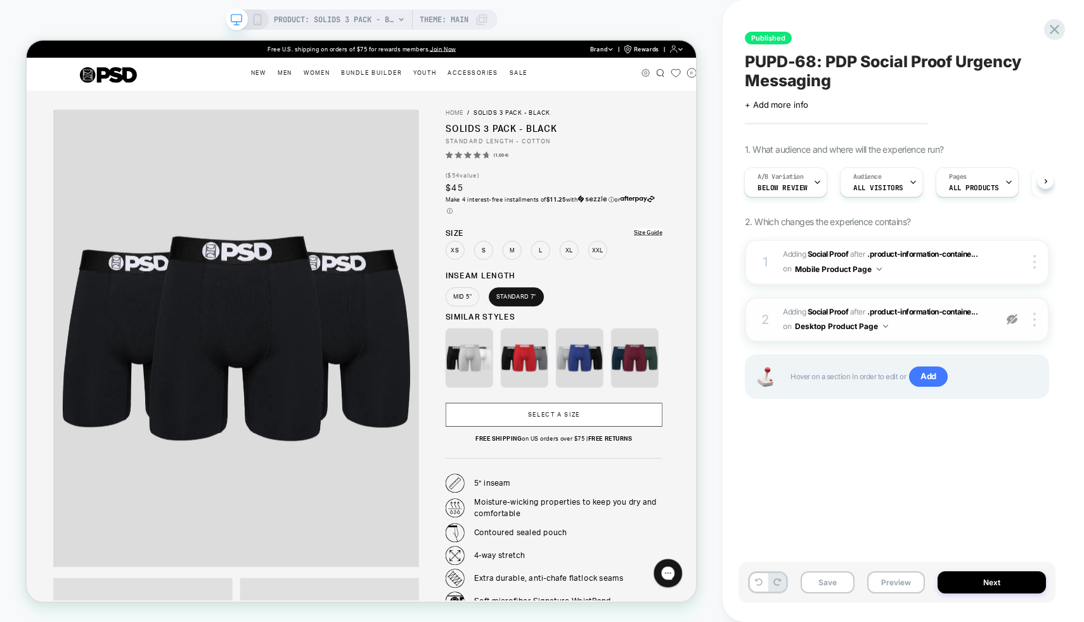
click at [1010, 321] on img at bounding box center [1012, 319] width 11 height 11
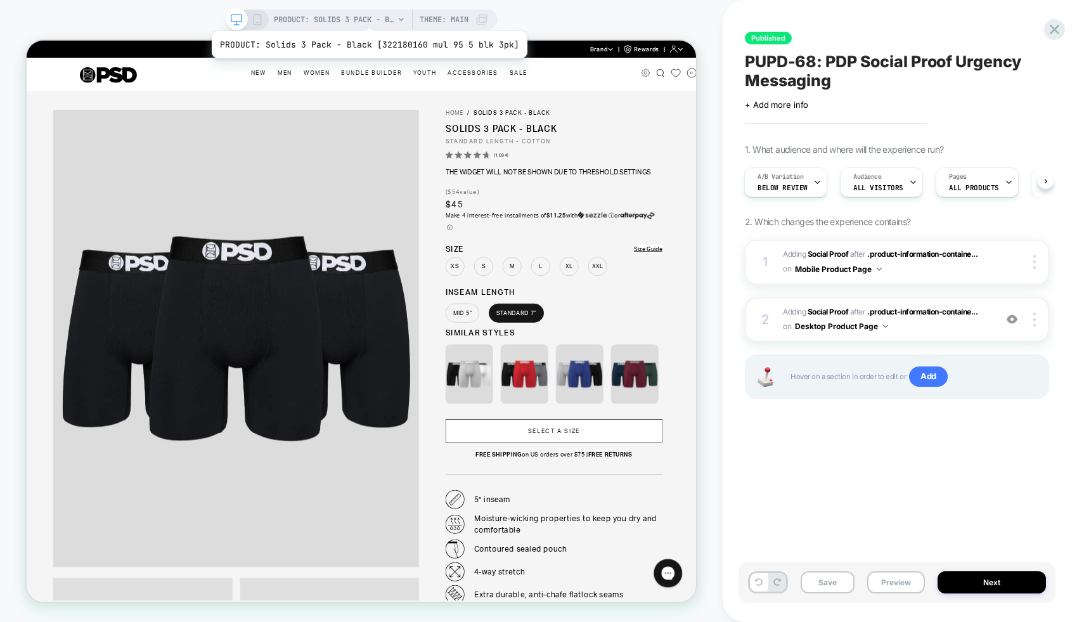
click at [361, 18] on span "PRODUCT: Solids 3 Pack - Black [322180160 mul 95 5 blk 3pk]" at bounding box center [334, 20] width 120 height 20
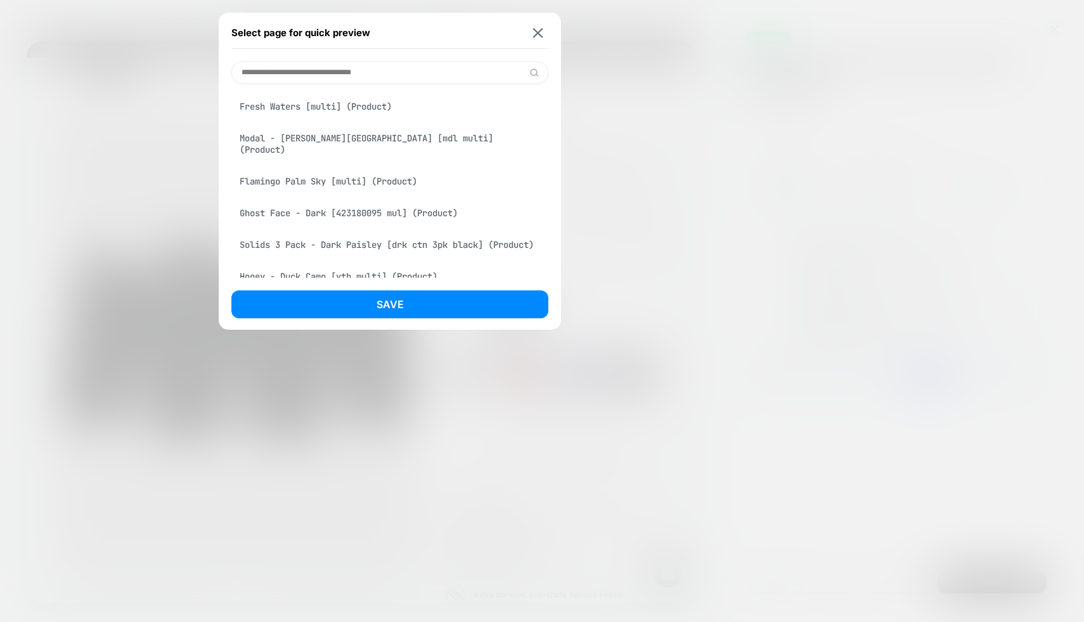
scroll to position [443, 0]
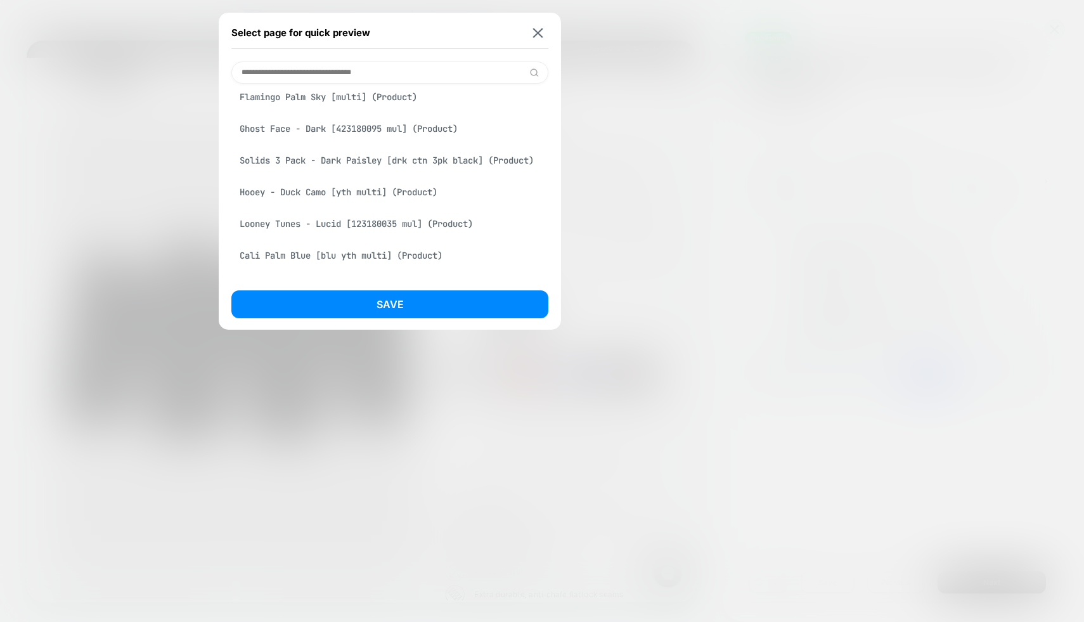
click at [363, 223] on div "Looney Tunes - Lucid [123180035 mul] (Product)" at bounding box center [389, 224] width 317 height 24
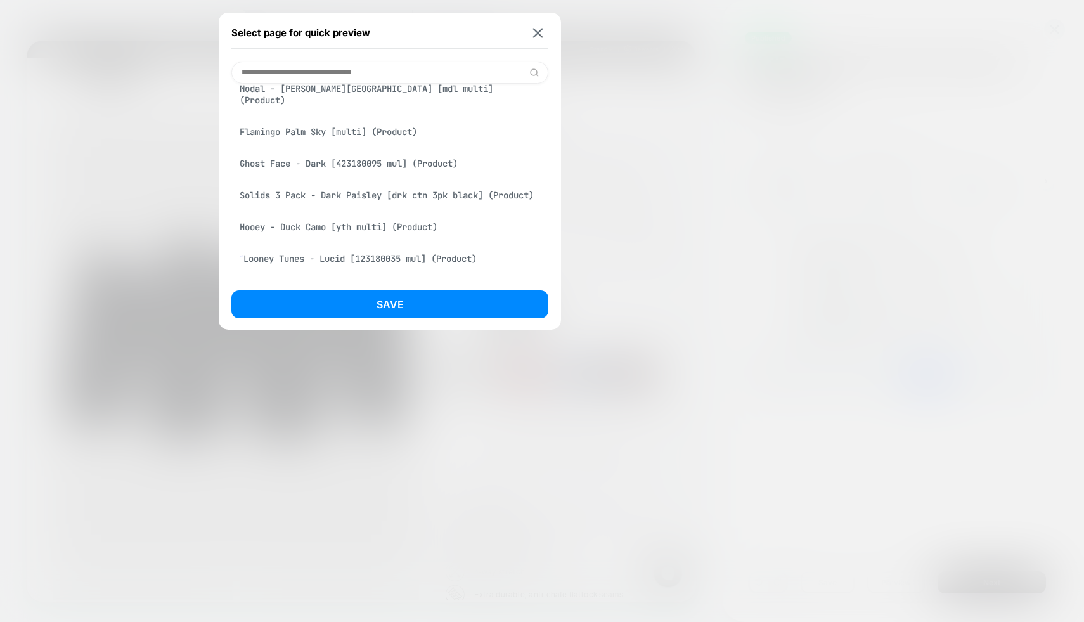
scroll to position [478, 0]
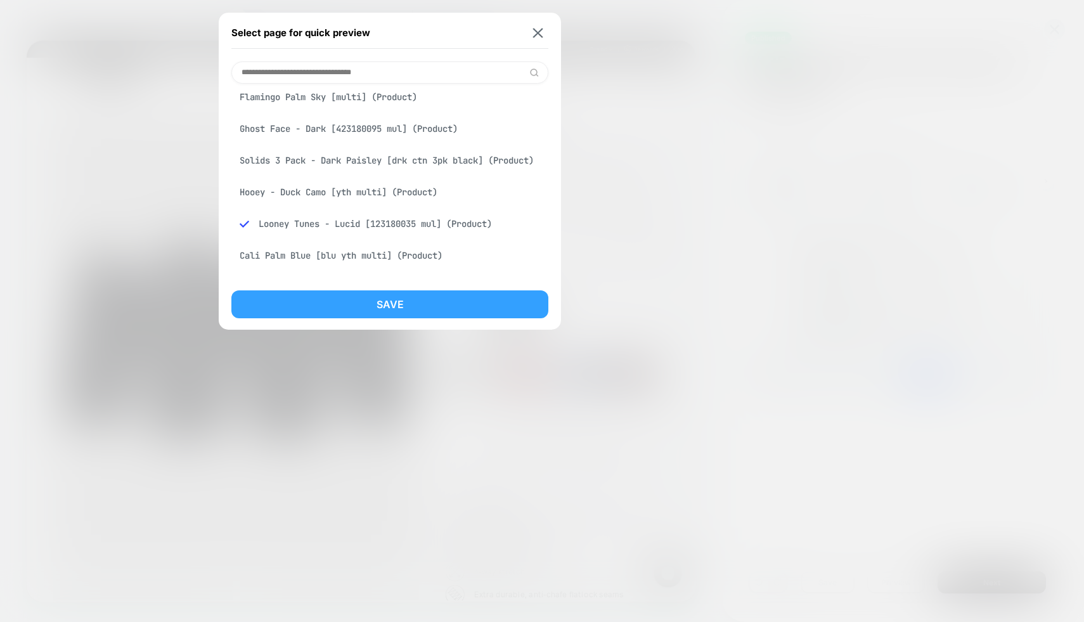
click at [364, 299] on button "Save" at bounding box center [389, 304] width 317 height 28
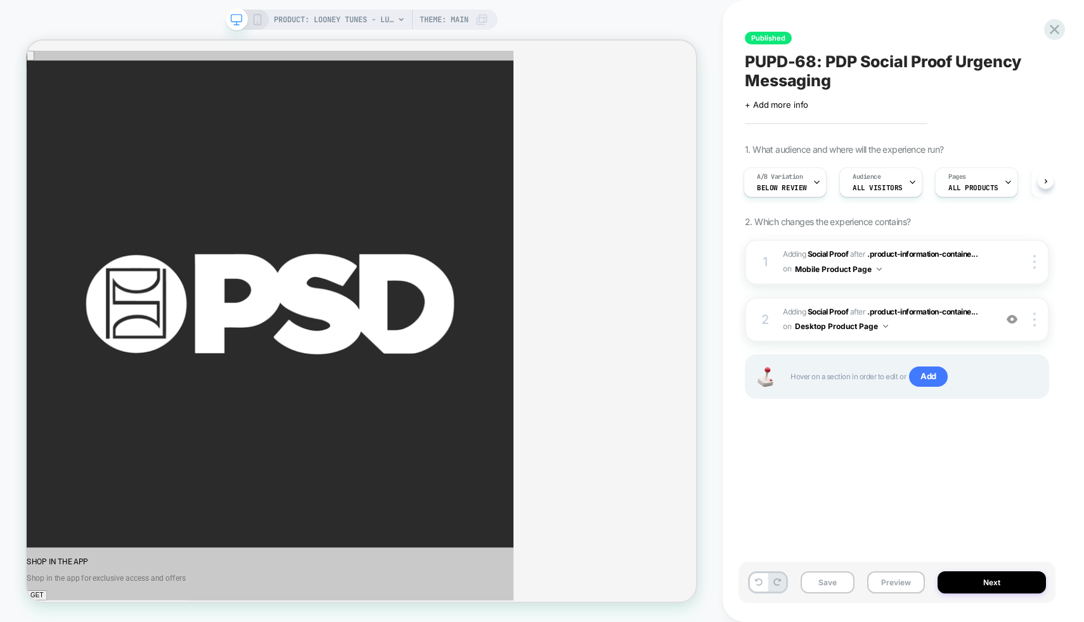
scroll to position [0, 0]
click at [985, 322] on span "#_loomi_addon_1755812931284 Adding Social Proof AFTER .product-information-cont…" at bounding box center [886, 320] width 206 height 30
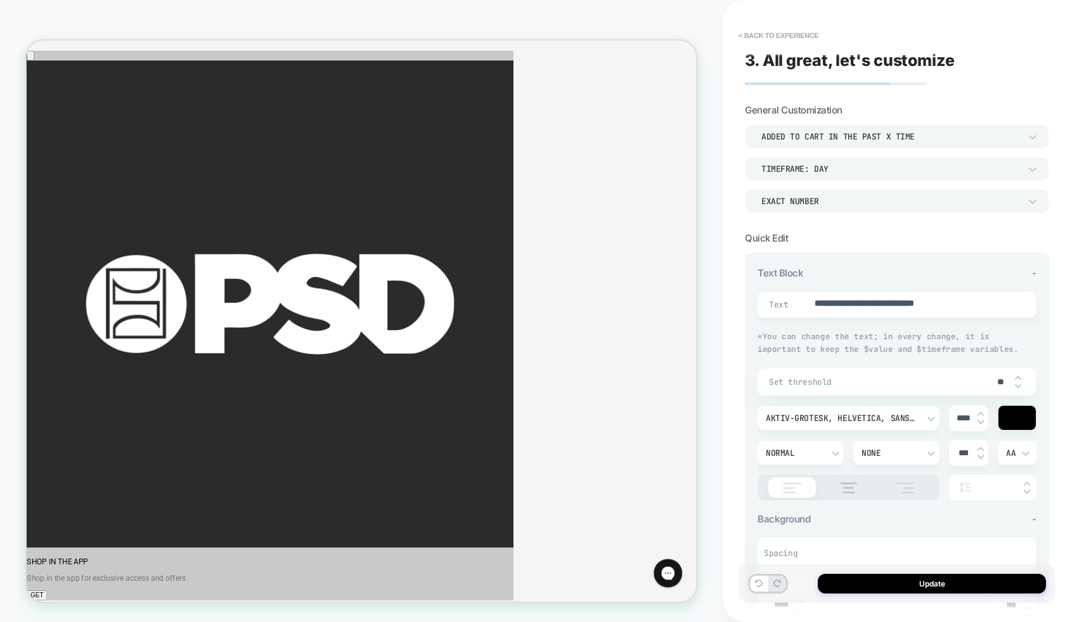
click at [856, 166] on div "TIMEFRAME: DAY" at bounding box center [890, 169] width 259 height 11
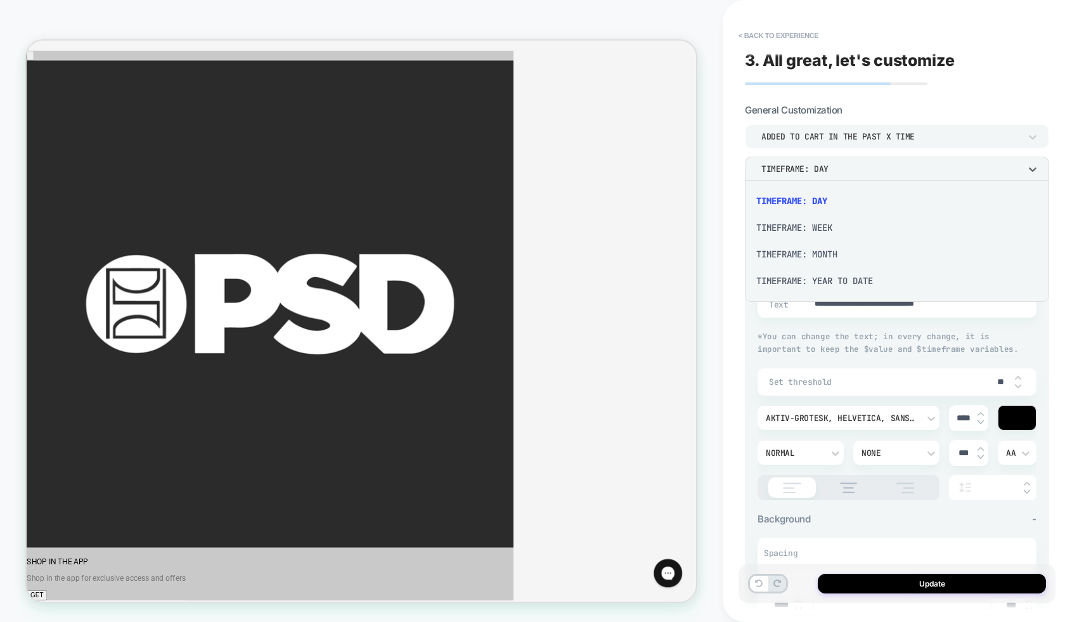
click at [839, 223] on div "TIMEFRAME: WEEK" at bounding box center [897, 227] width 294 height 27
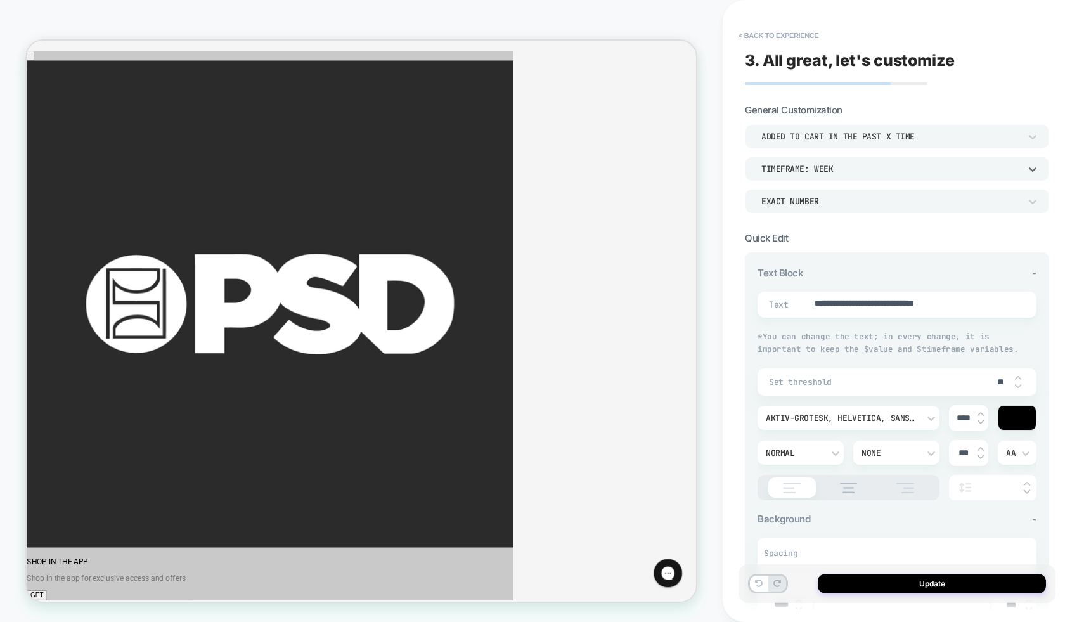
click at [840, 165] on div "TIMEFRAME: WEEK" at bounding box center [890, 169] width 259 height 11
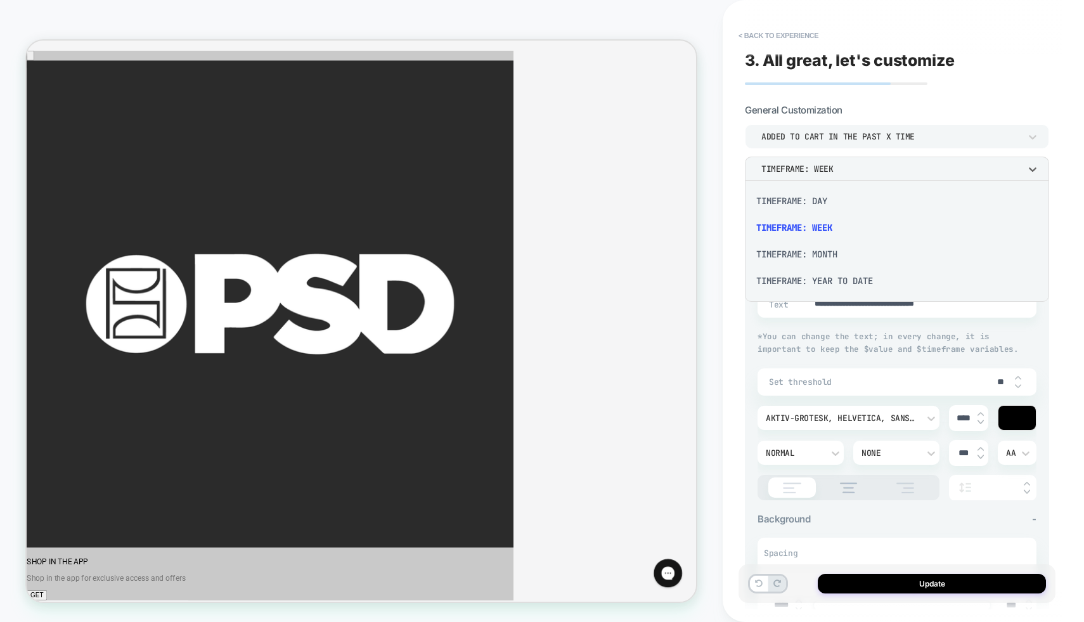
click at [831, 249] on div "TIMEFRAME: MONTH" at bounding box center [897, 254] width 294 height 27
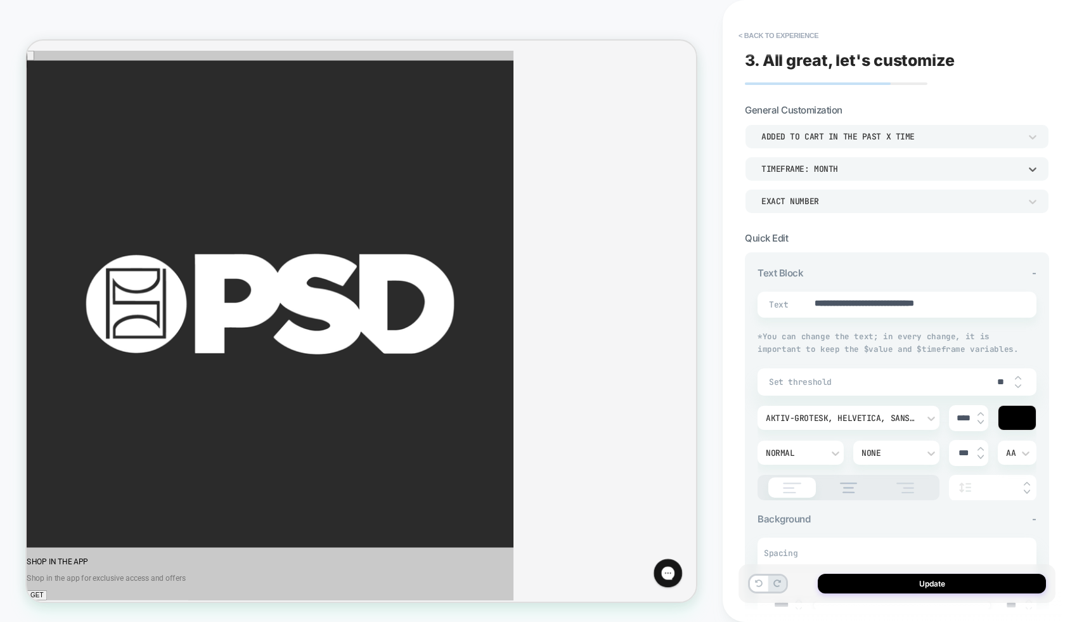
click at [817, 166] on div "TIMEFRAME: MONTH" at bounding box center [890, 169] width 259 height 11
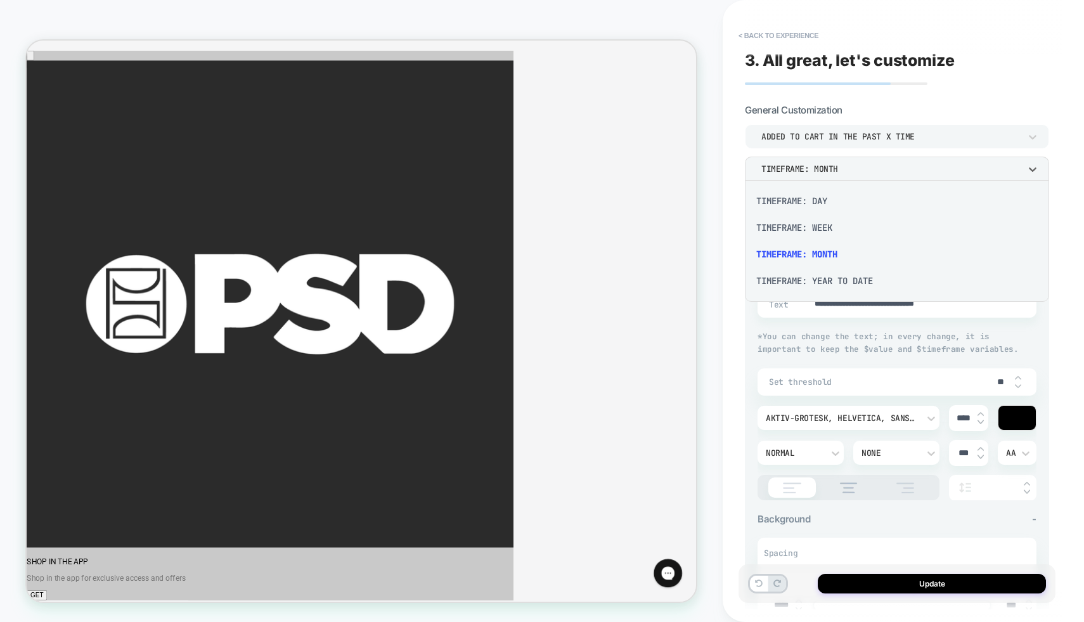
click at [821, 203] on div "TIMEFRAME: DAY" at bounding box center [897, 201] width 294 height 27
type textarea "*"
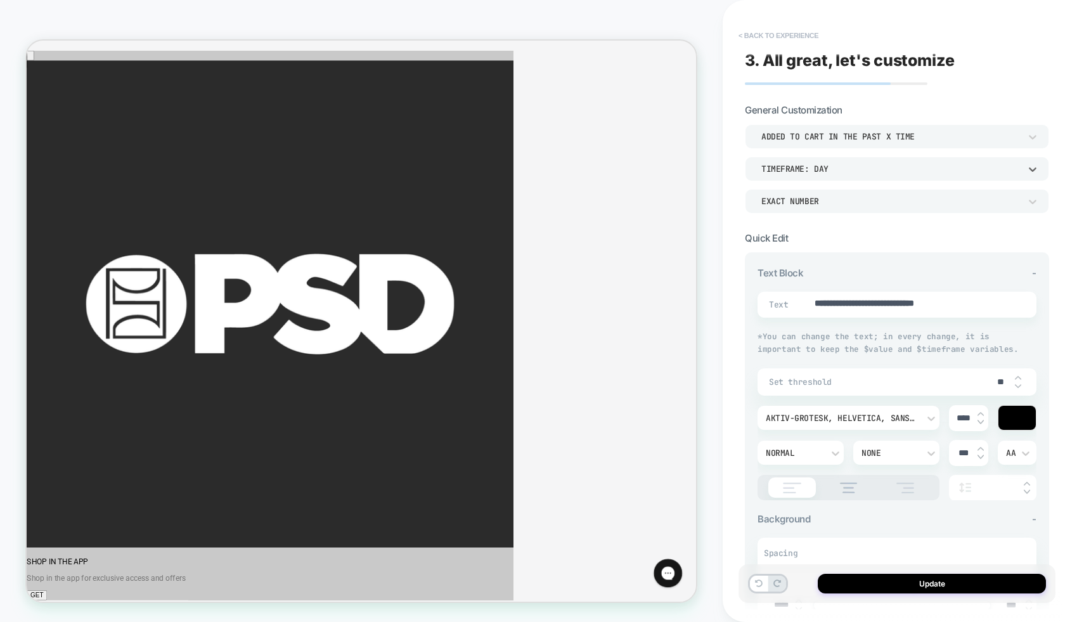
click at [786, 35] on button "< Back to experience" at bounding box center [778, 35] width 93 height 20
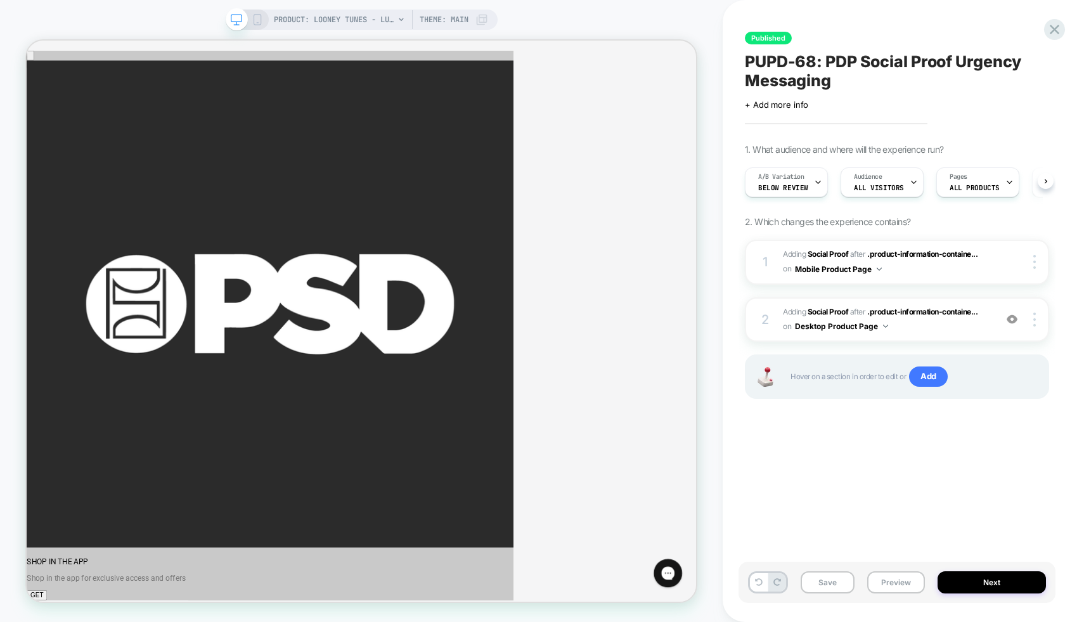
scroll to position [0, 1]
click at [1049, 37] on icon at bounding box center [1054, 29] width 17 height 17
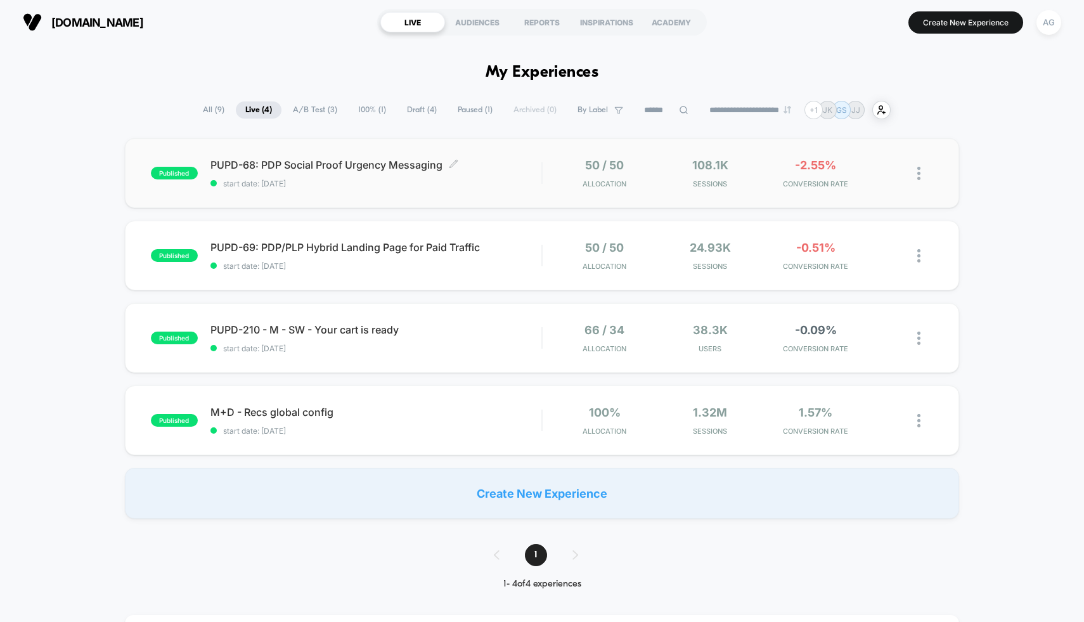
click at [500, 186] on span "start date: [DATE]" at bounding box center [377, 184] width 332 height 10
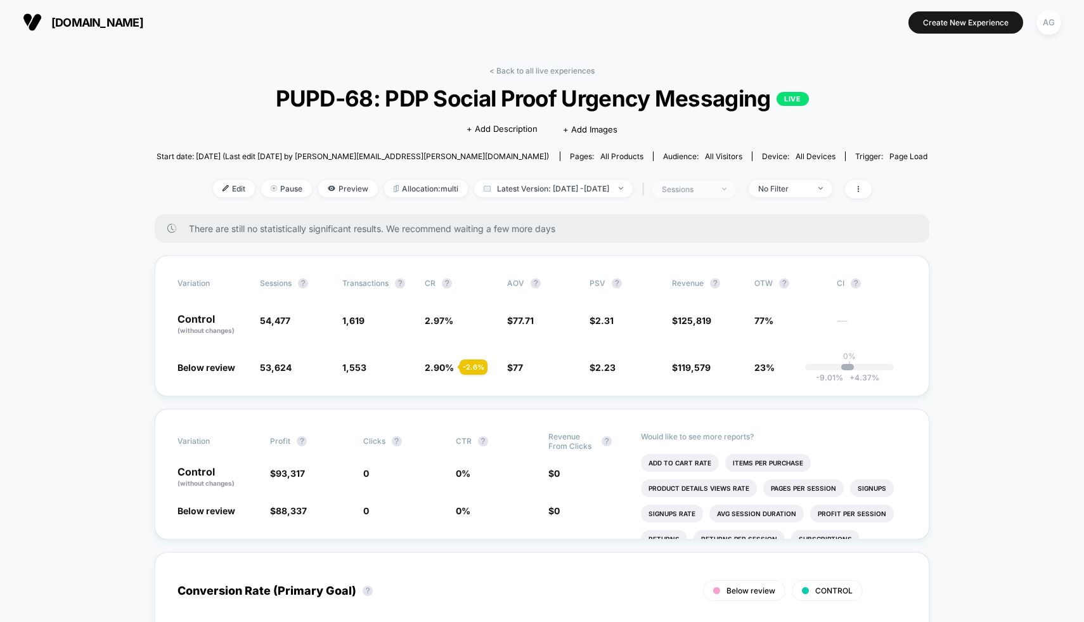
click at [713, 188] on div "sessions" at bounding box center [687, 190] width 51 height 10
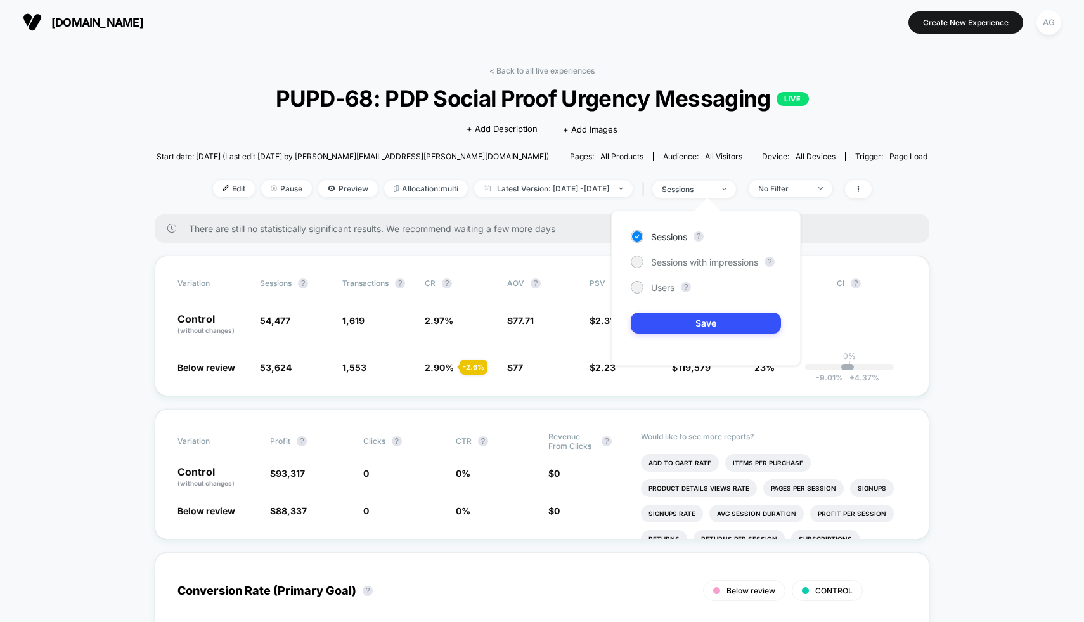
click at [676, 270] on div "Sessions ? Sessions with impressions ? Users ? Save" at bounding box center [706, 288] width 190 height 155
click at [677, 261] on span "Sessions with impressions" at bounding box center [704, 262] width 107 height 11
click at [678, 324] on button "Save" at bounding box center [706, 323] width 150 height 21
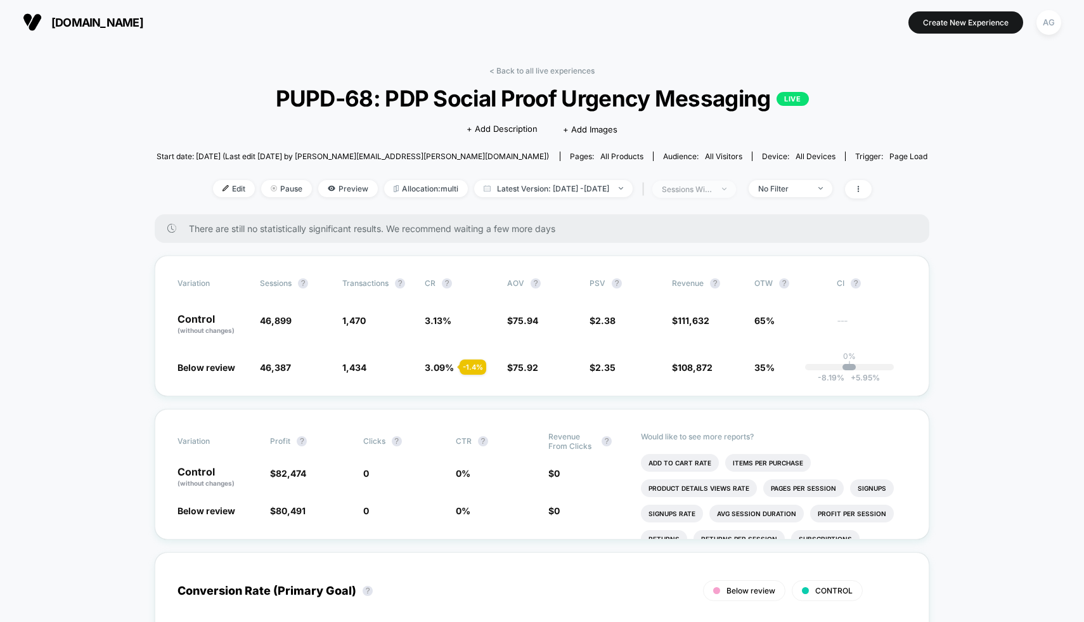
click at [713, 190] on div "sessions with impression" at bounding box center [687, 190] width 51 height 10
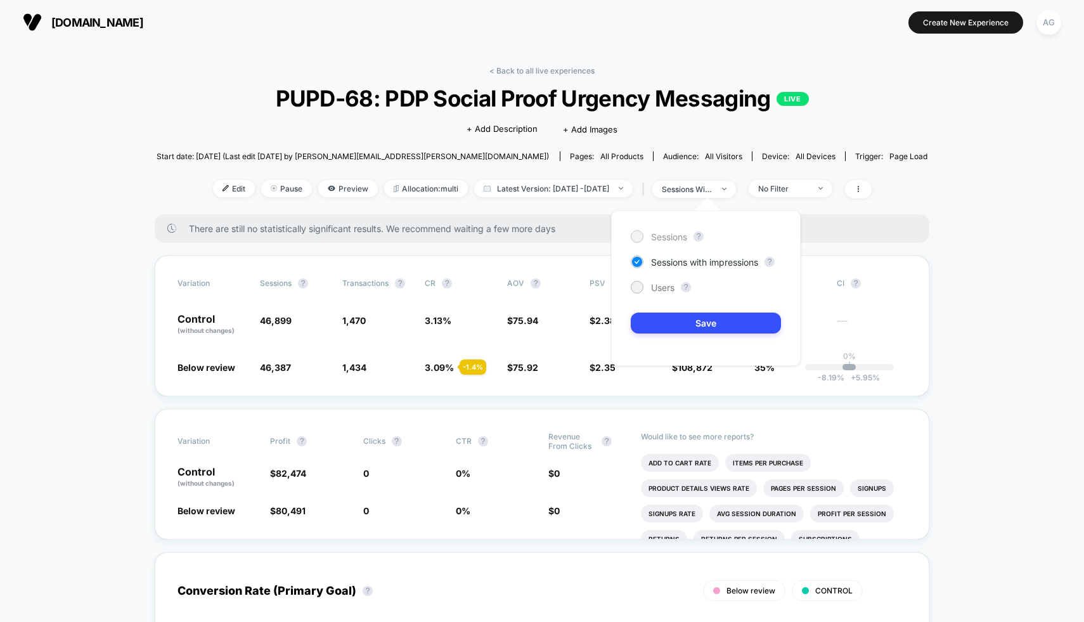
click at [671, 235] on span "Sessions" at bounding box center [669, 236] width 36 height 11
click at [720, 328] on button "Save" at bounding box center [706, 323] width 150 height 21
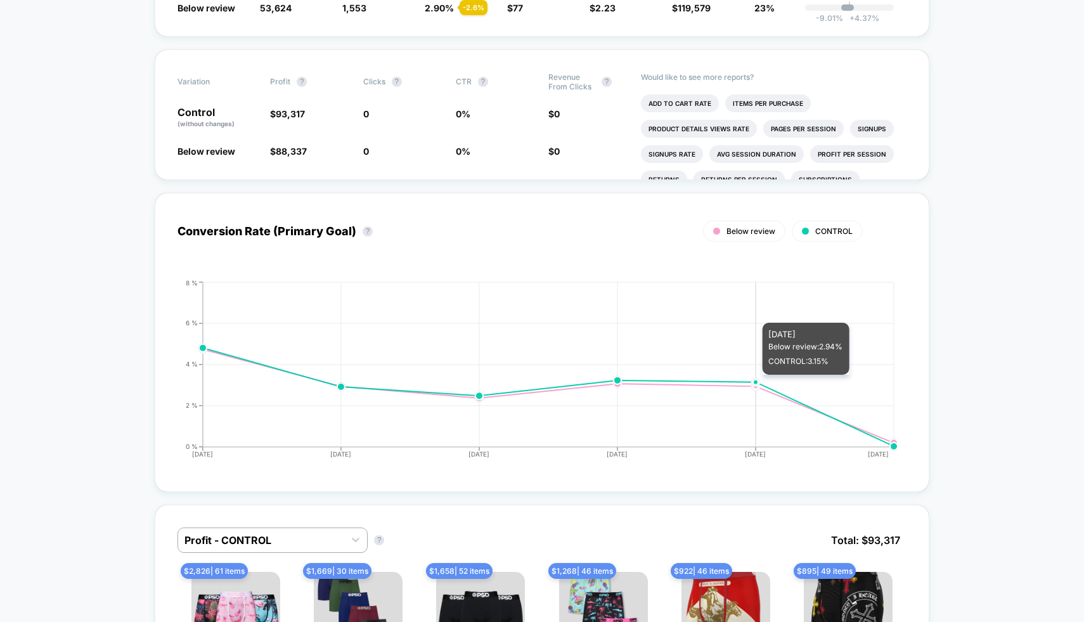
scroll to position [346, 0]
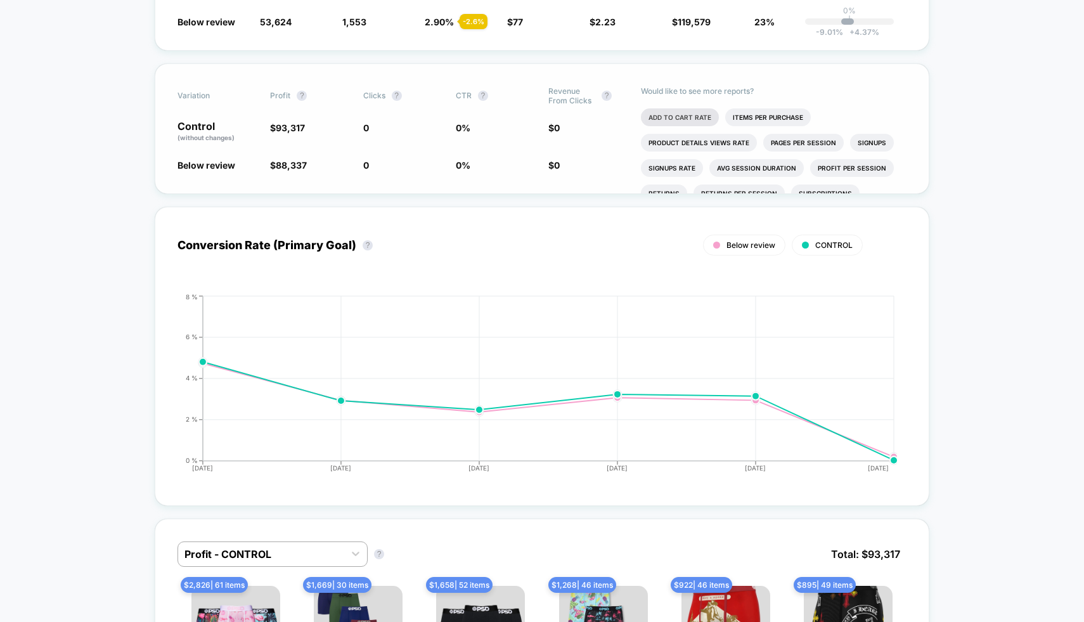
click at [702, 112] on li "Add To Cart Rate" at bounding box center [680, 117] width 78 height 18
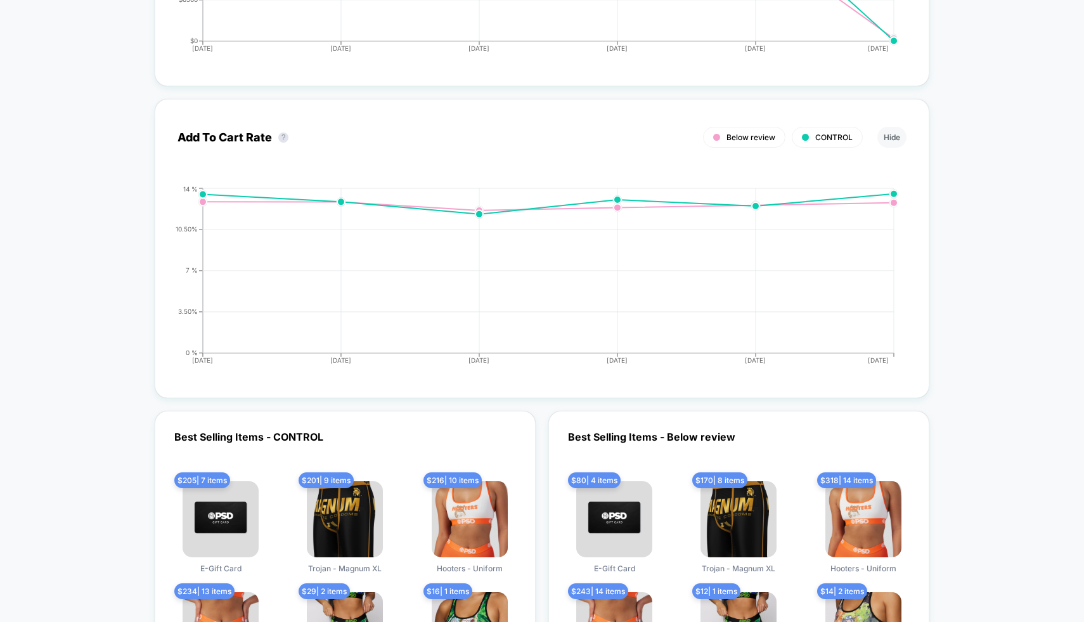
scroll to position [1683, 0]
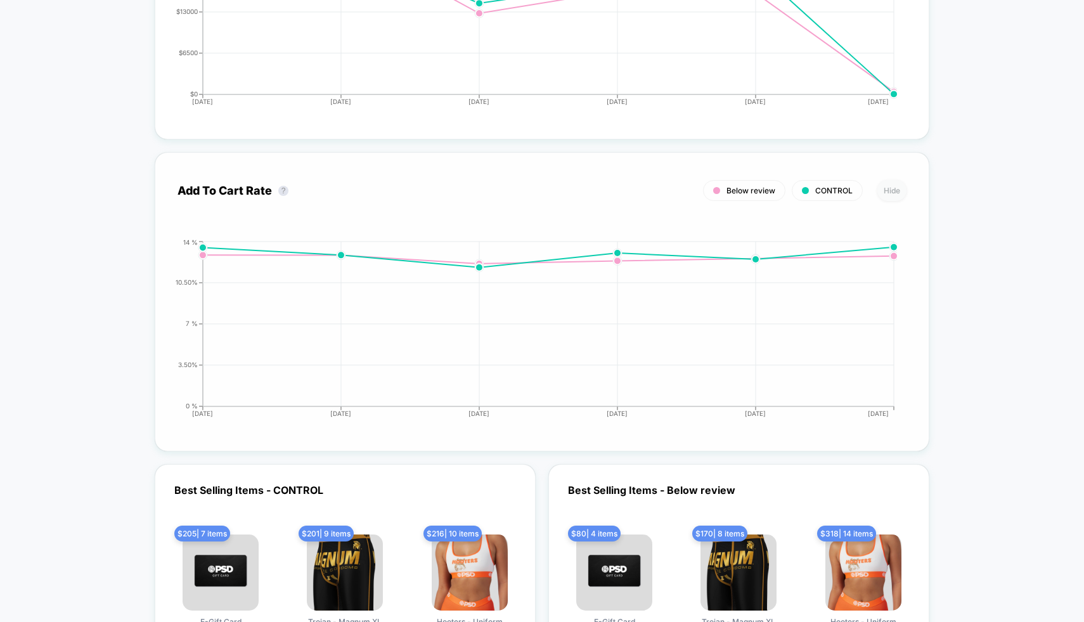
click at [897, 180] on button "Hide" at bounding box center [892, 190] width 29 height 21
